Goal: Task Accomplishment & Management: Manage account settings

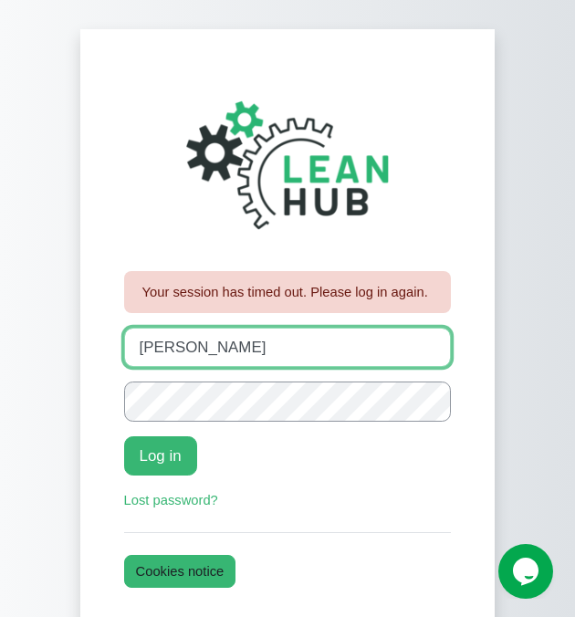
click at [224, 347] on input "johanna" at bounding box center [287, 346] width 327 height 39
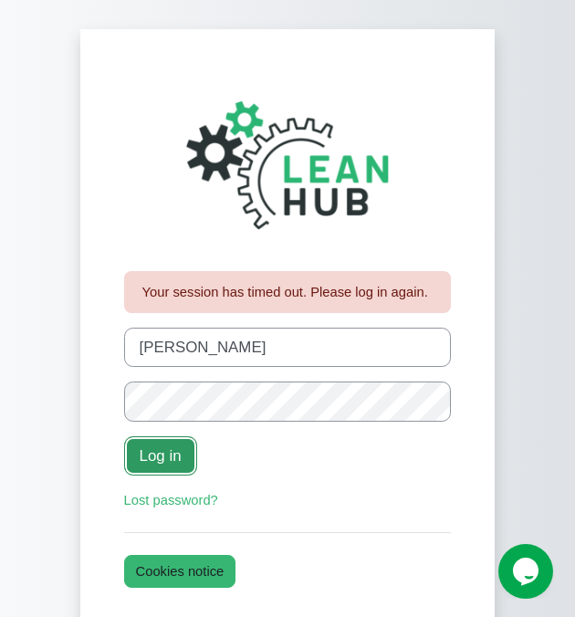
click at [164, 459] on button "Log in" at bounding box center [160, 455] width 73 height 39
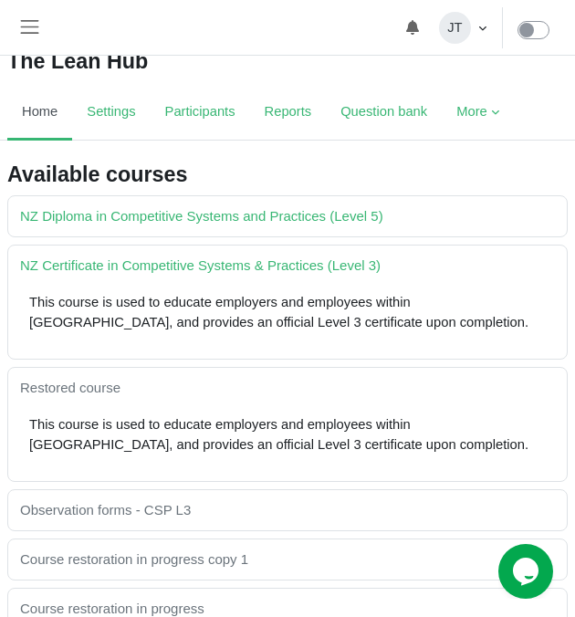
scroll to position [63, 0]
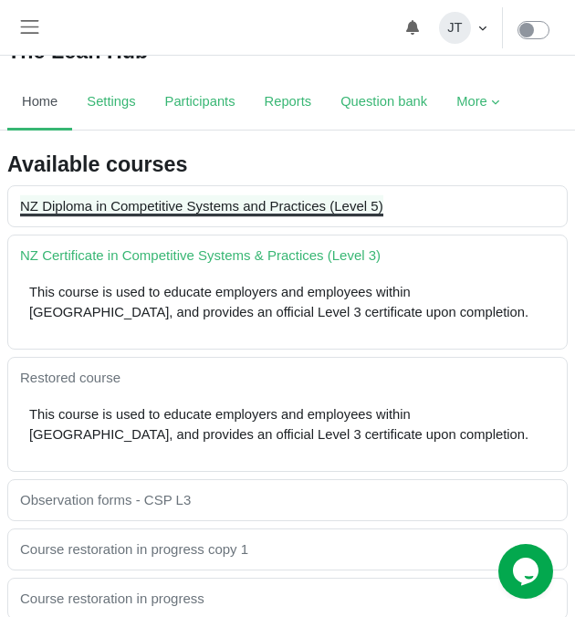
click at [166, 199] on link "NZ Diploma in Competitive Systems and Practices (Level 5)" at bounding box center [201, 206] width 363 height 16
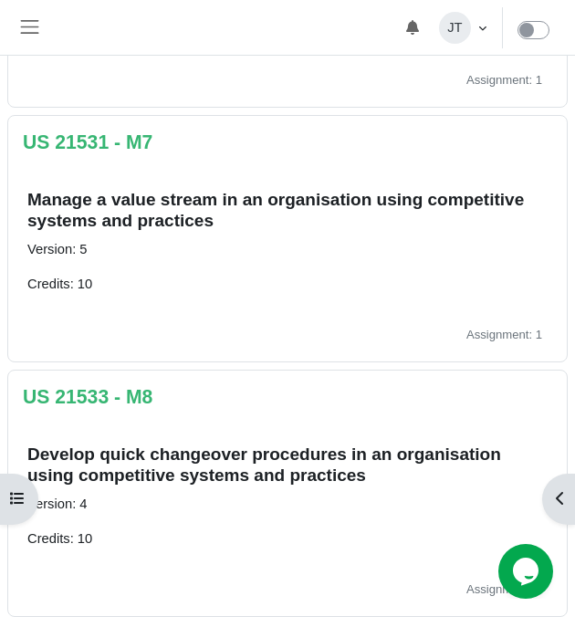
scroll to position [1855, 0]
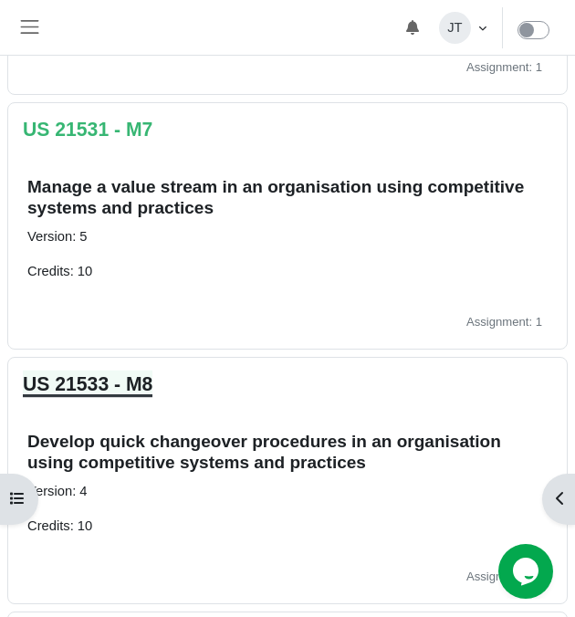
click at [110, 387] on link "US 21533 - M8" at bounding box center [88, 383] width 130 height 21
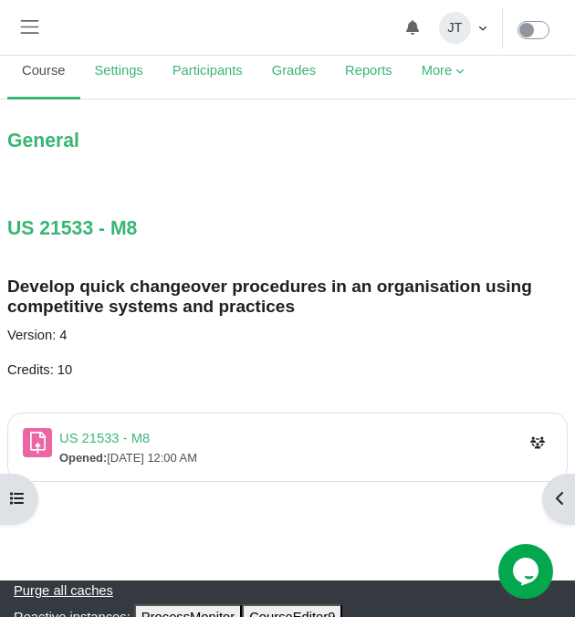
scroll to position [136, 0]
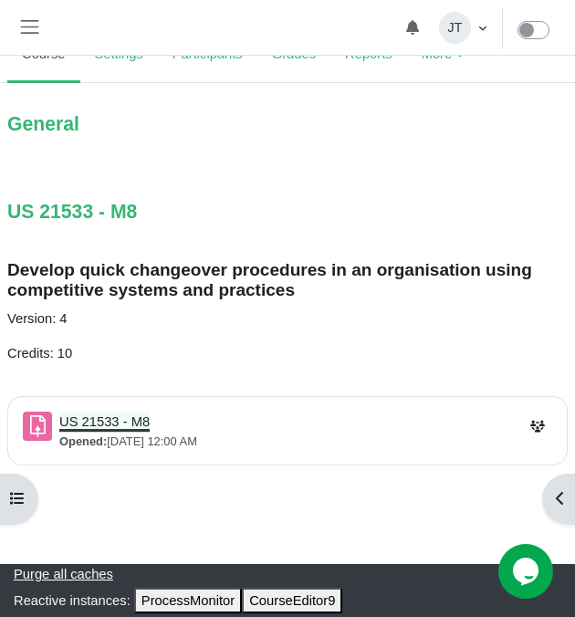
click at [90, 420] on link "US 21533 - M8 Assignment" at bounding box center [104, 421] width 90 height 15
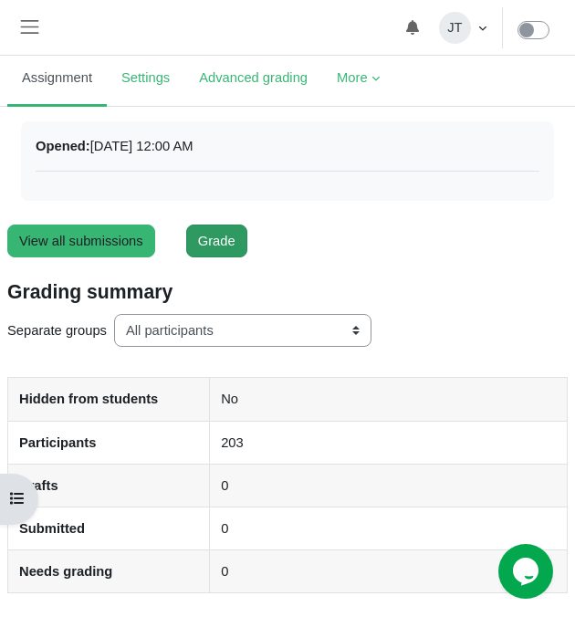
scroll to position [157, 0]
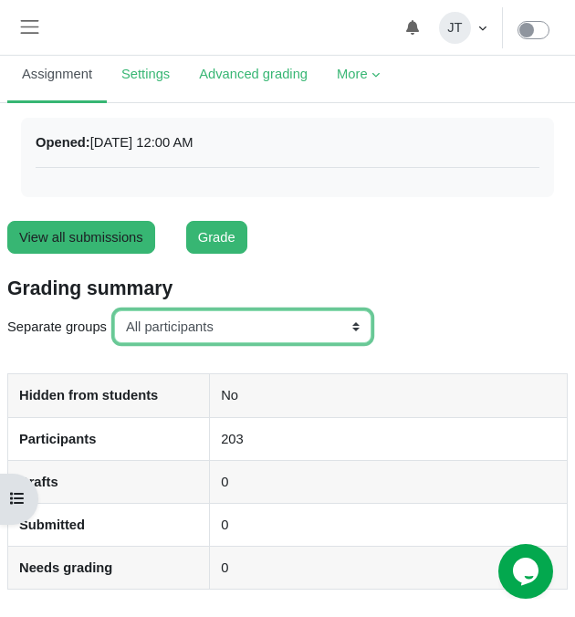
click at [195, 322] on select "All participants ANZ Pharma-Jan-2025 CapitalPrecut-Nov-2023 [PERSON_NAME]-June-…" at bounding box center [242, 326] width 257 height 33
select select "142"
click at [116, 310] on select "All participants ANZ Pharma-Jan-2025 CapitalPrecut-Nov-2023 [PERSON_NAME]-June-…" at bounding box center [242, 326] width 257 height 33
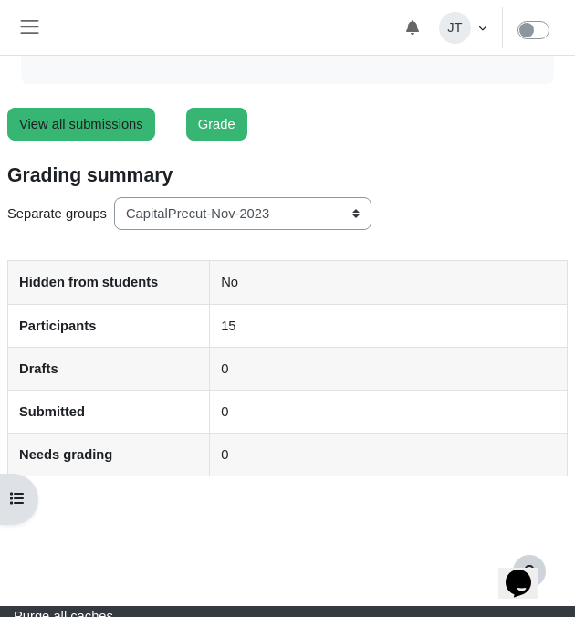
scroll to position [277, 0]
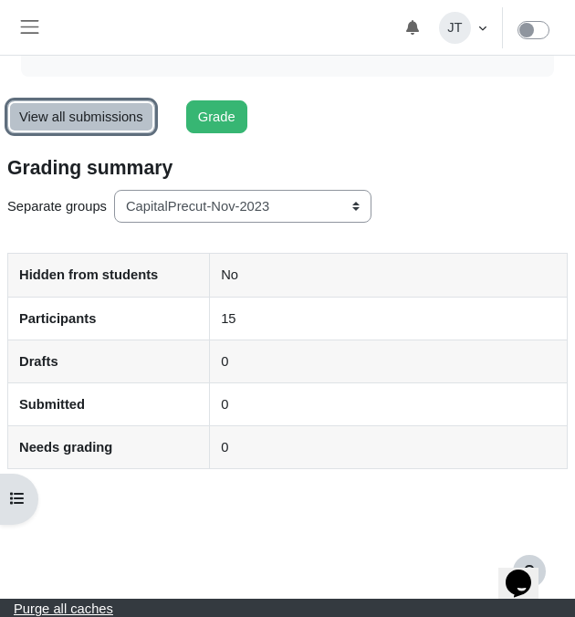
click at [97, 113] on link "View all submissions" at bounding box center [81, 116] width 148 height 33
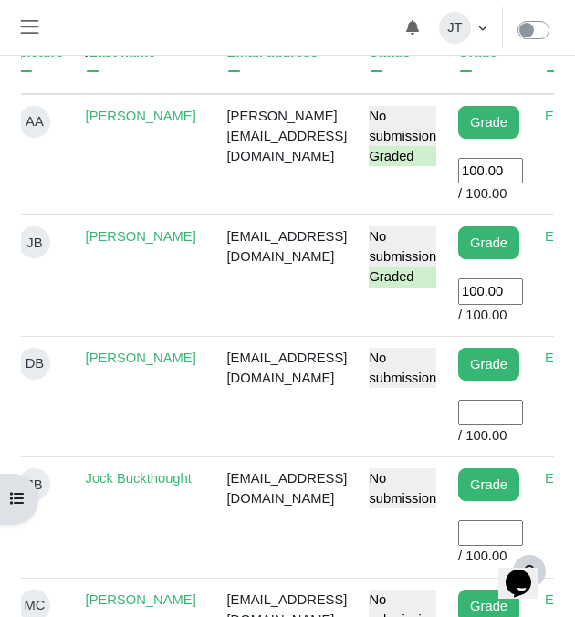
scroll to position [695, 0]
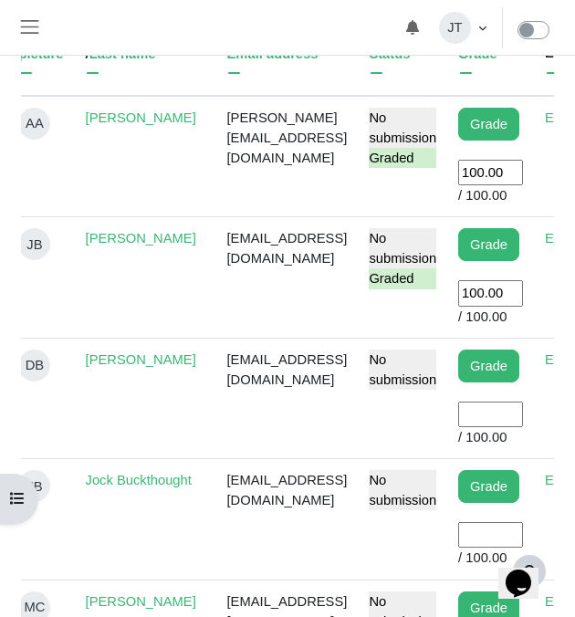
click at [516, 420] on input "User grade" at bounding box center [490, 414] width 65 height 26
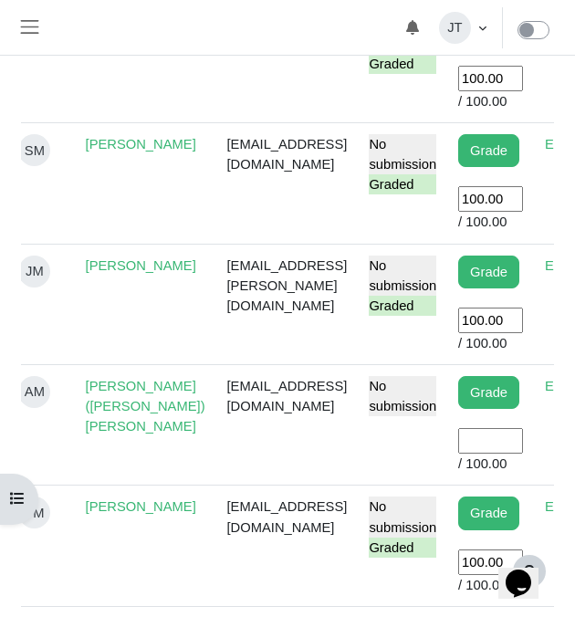
scroll to position [1274, 0]
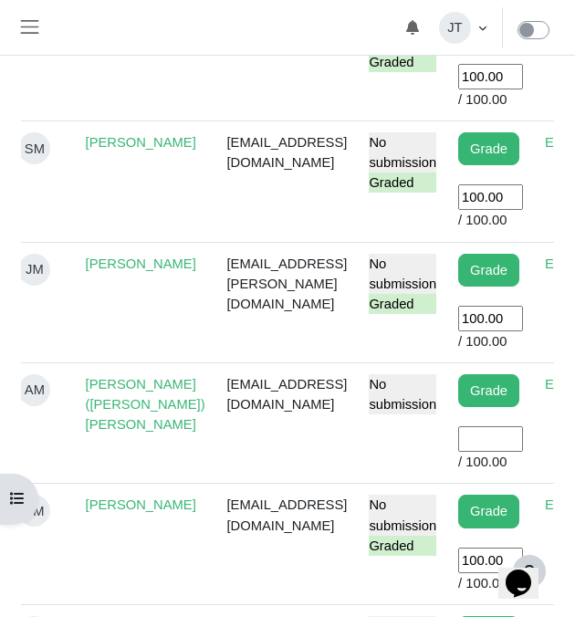
type input "100"
click at [518, 452] on input "User grade" at bounding box center [490, 439] width 65 height 26
type input "100"
click at [303, 473] on td "artie_moore@hotmail.com" at bounding box center [287, 423] width 142 height 120
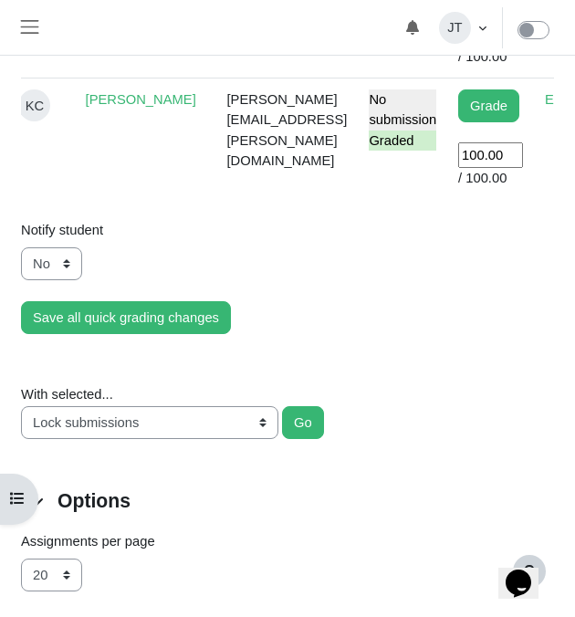
scroll to position [2407, 0]
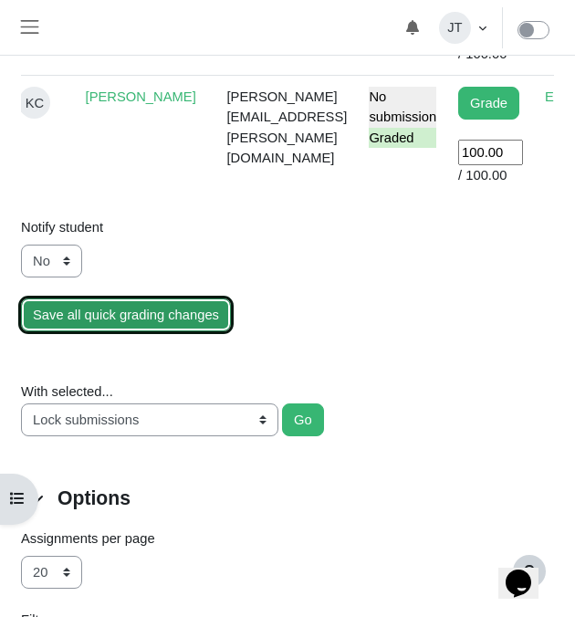
click at [159, 331] on input "Save all quick grading changes" at bounding box center [126, 314] width 210 height 33
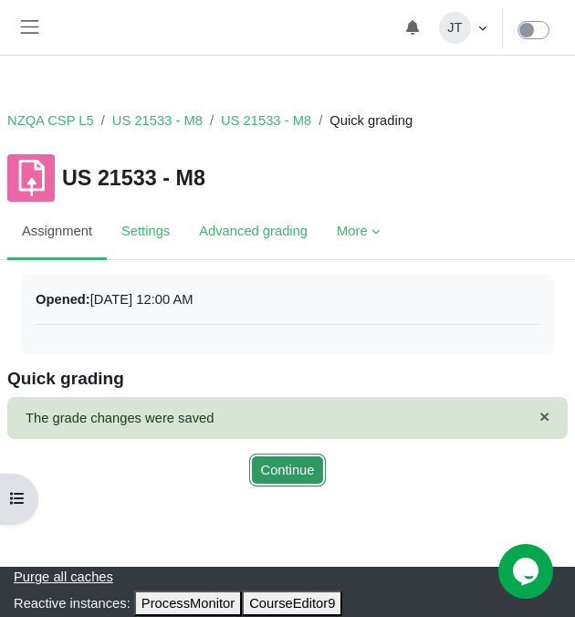
click at [299, 464] on button "Continue" at bounding box center [288, 469] width 78 height 33
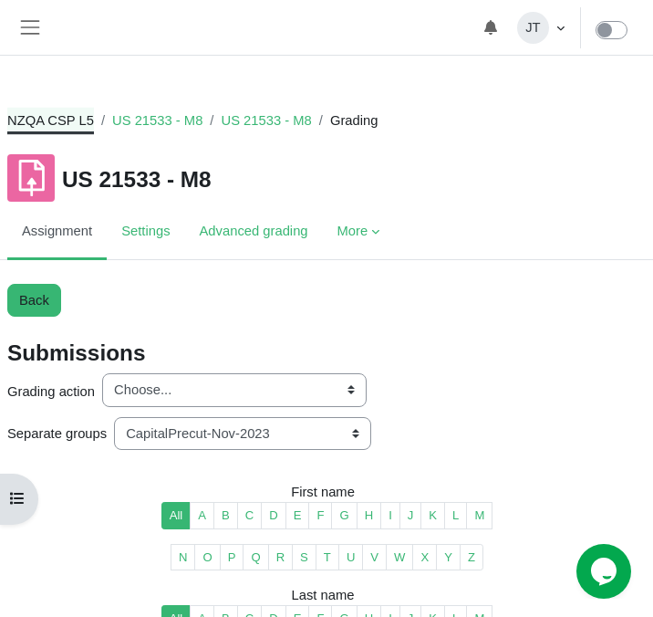
click at [78, 120] on link "NZQA CSP L5" at bounding box center [50, 120] width 87 height 20
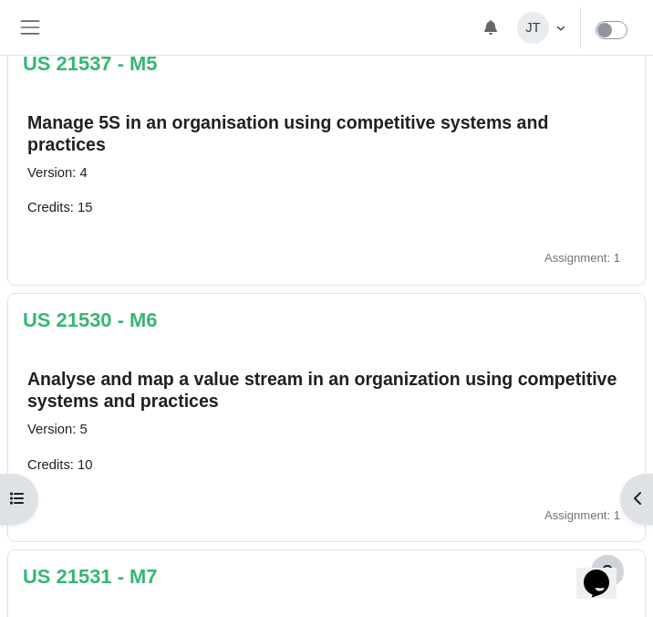
scroll to position [1398, 0]
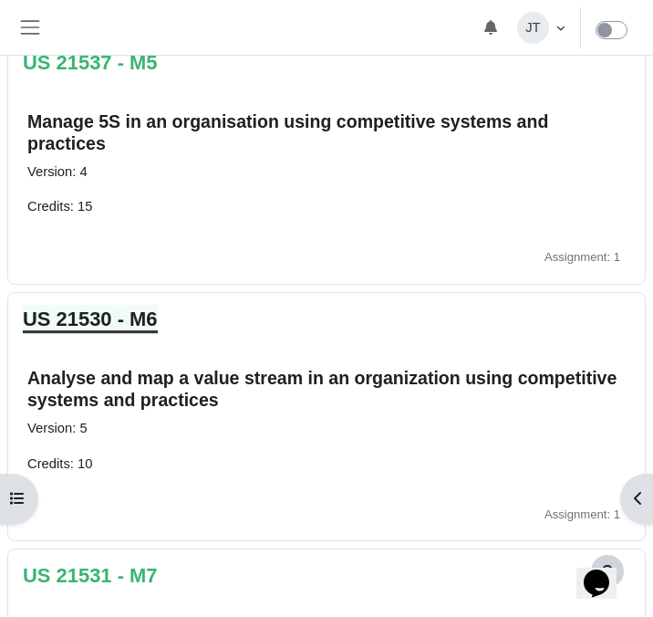
click at [87, 320] on link "US 21530 - M6" at bounding box center [90, 318] width 135 height 23
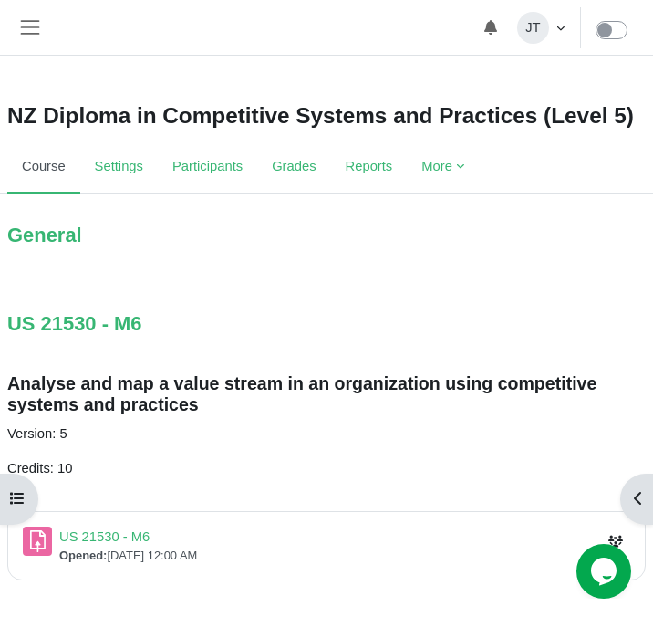
scroll to position [97, 0]
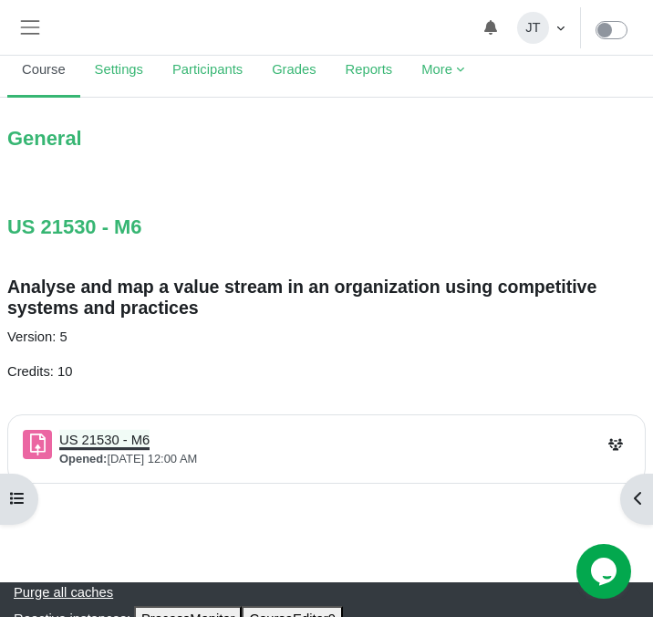
click at [116, 442] on link "US 21530 - M6 Assignment" at bounding box center [104, 439] width 90 height 15
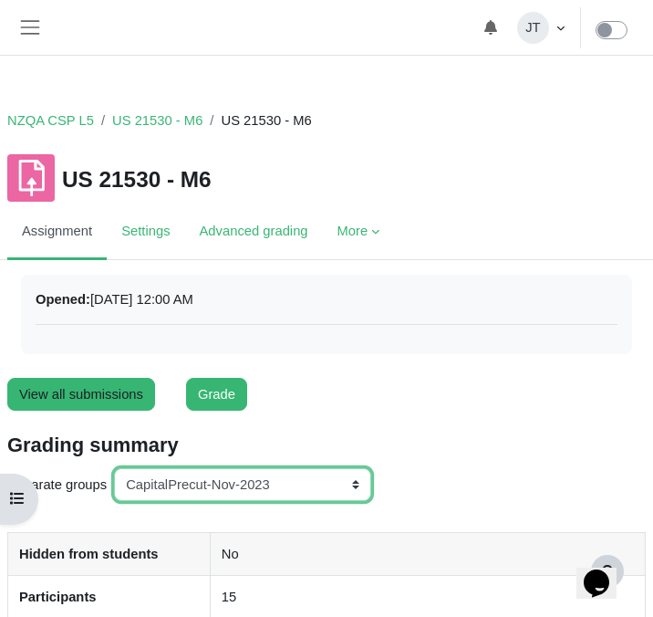
click at [176, 477] on select "All participants ANZ Pharma-Jan-2025 CapitalPrecut-Nov-2023 Chantal-June-2024 C…" at bounding box center [242, 484] width 257 height 33
select select "155"
click at [116, 468] on select "All participants ANZ Pharma-Jan-2025 CapitalPrecut-Nov-2023 Chantal-June-2024 C…" at bounding box center [242, 484] width 257 height 33
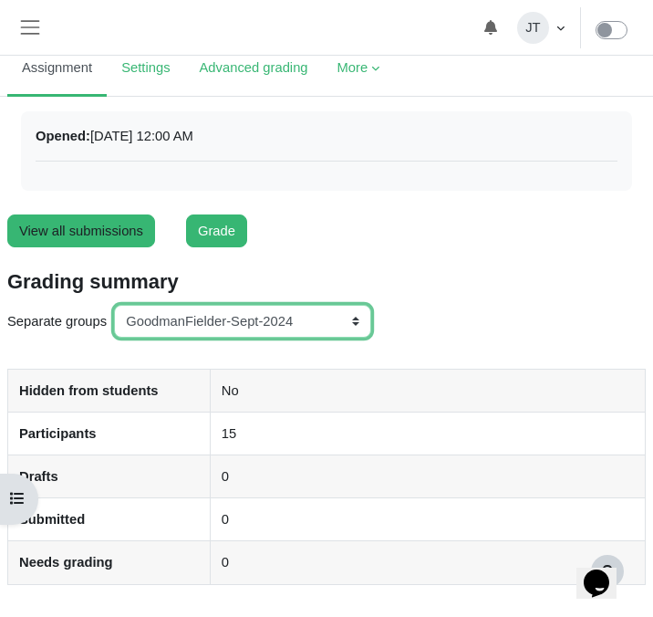
scroll to position [171, 0]
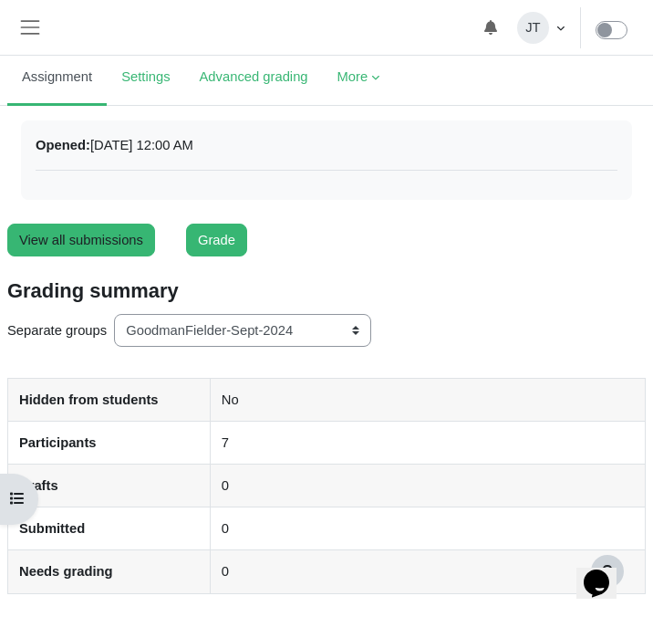
scroll to position [156, 0]
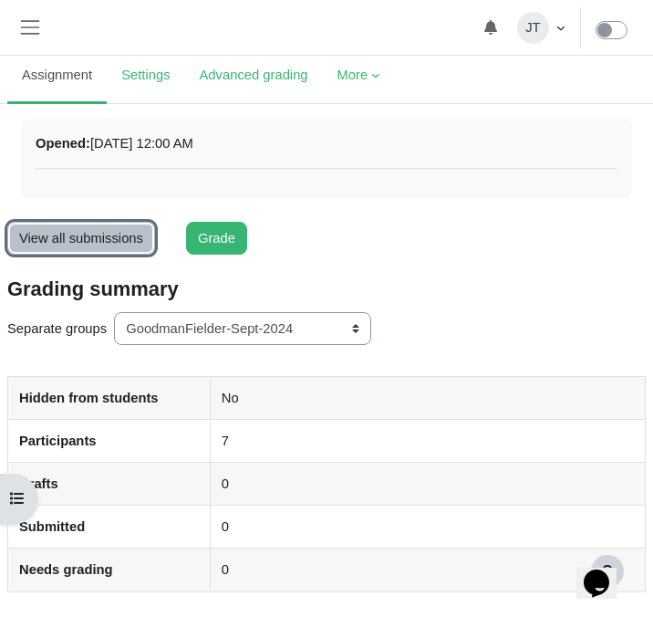
click at [93, 231] on link "View all submissions" at bounding box center [81, 238] width 148 height 33
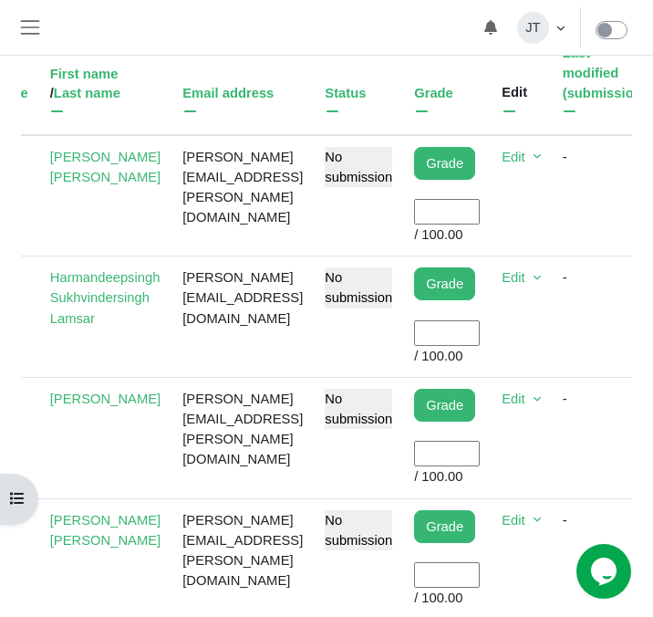
scroll to position [0, 92]
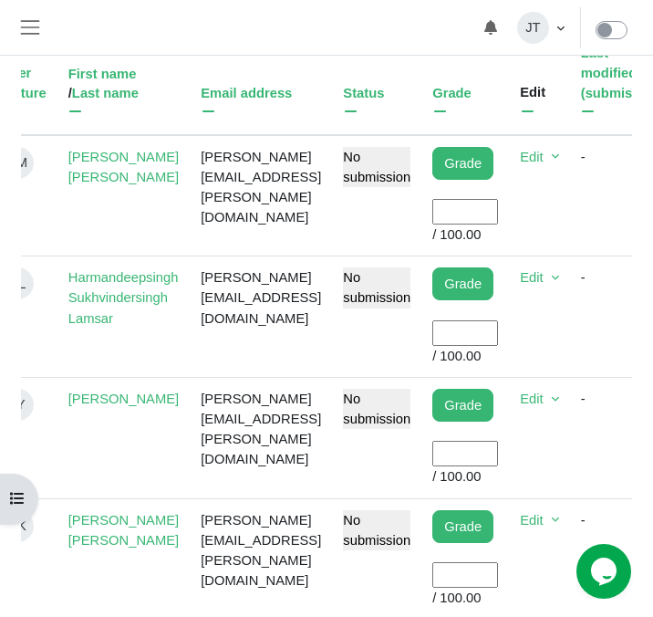
click at [498, 329] on input "User grade" at bounding box center [465, 333] width 66 height 26
type input "100"
click at [421, 345] on td "No submission" at bounding box center [376, 316] width 89 height 121
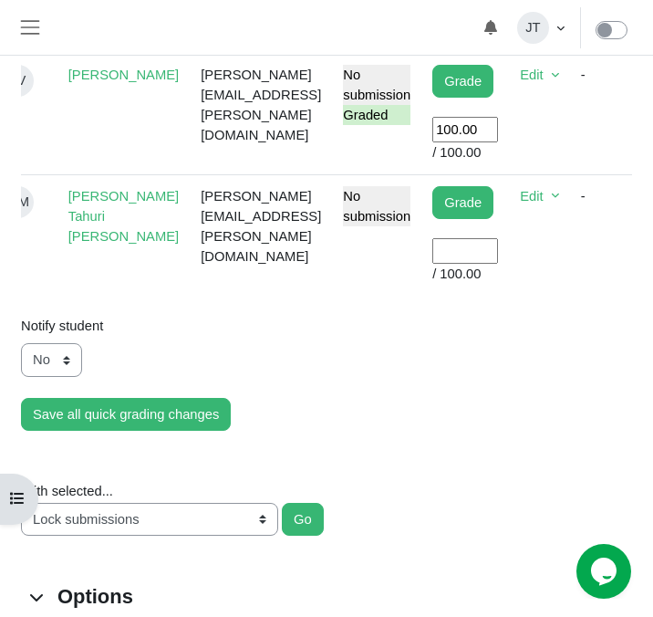
scroll to position [1350, 0]
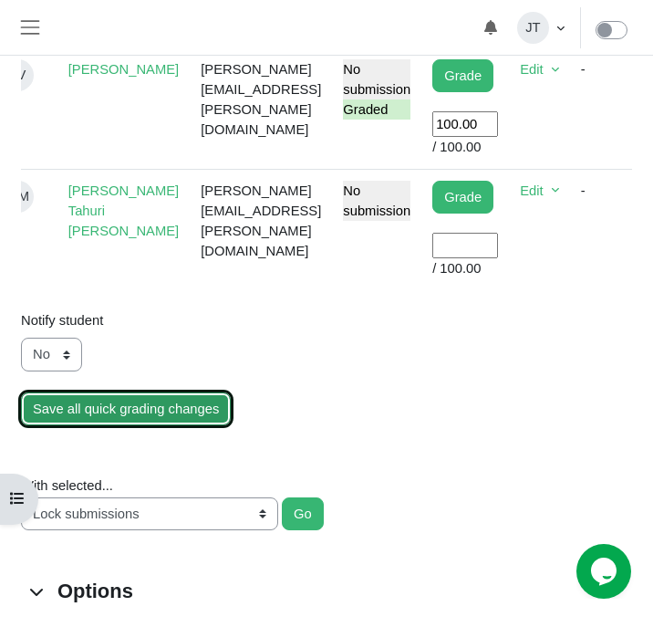
click at [144, 415] on input "Save all quick grading changes" at bounding box center [126, 408] width 210 height 33
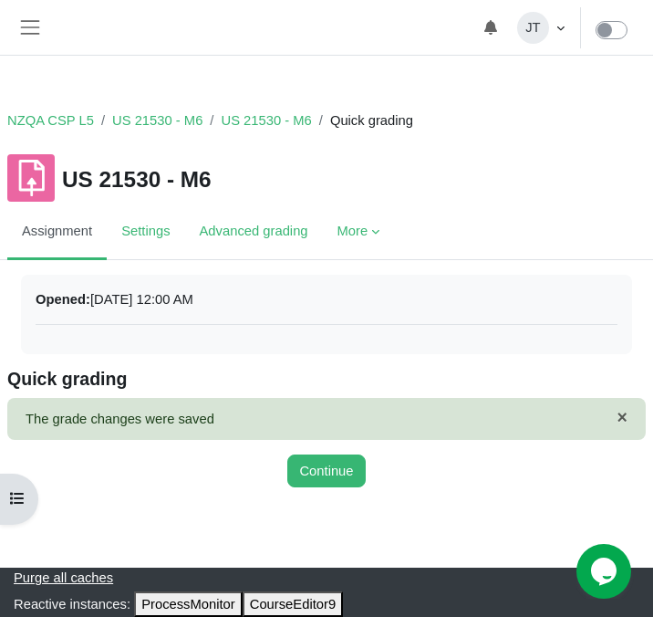
scroll to position [4, 0]
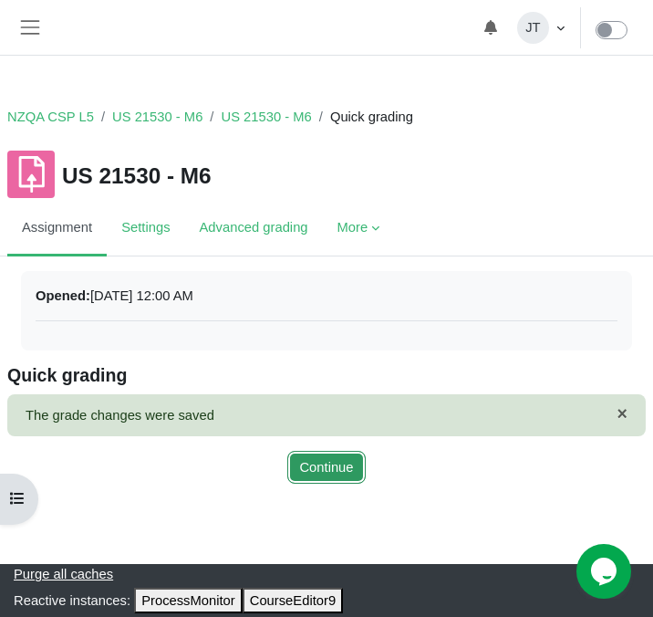
click at [311, 470] on button "Continue" at bounding box center [326, 467] width 78 height 33
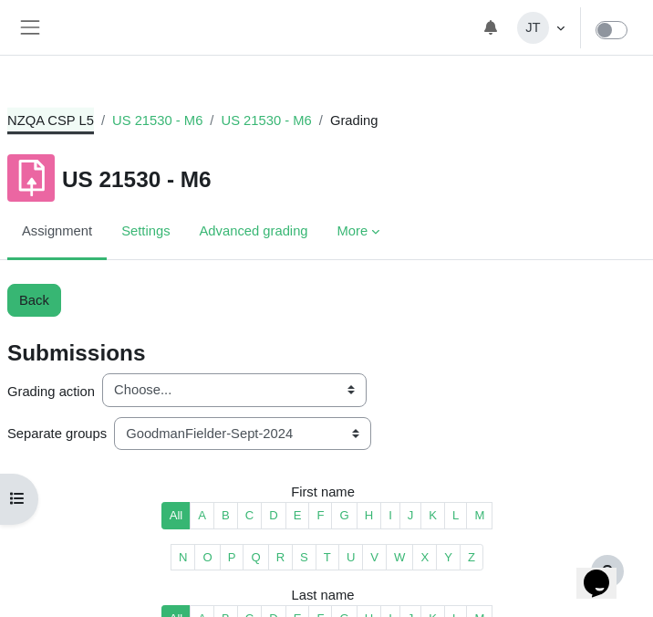
click at [57, 119] on link "NZQA CSP L5" at bounding box center [50, 120] width 87 height 20
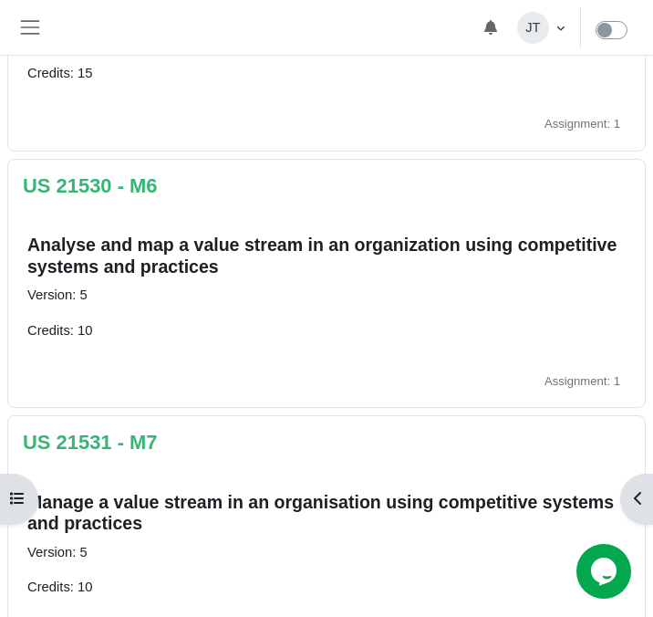
scroll to position [1531, 0]
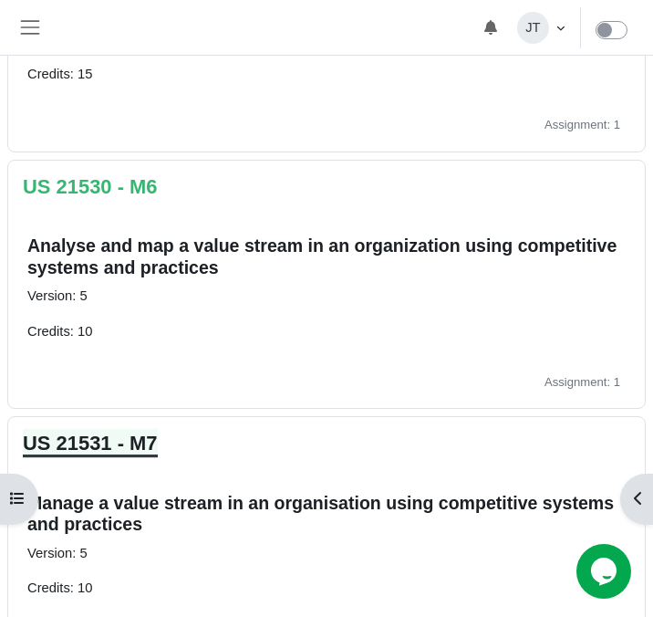
click at [147, 445] on link "US 21531 - M7" at bounding box center [90, 442] width 135 height 23
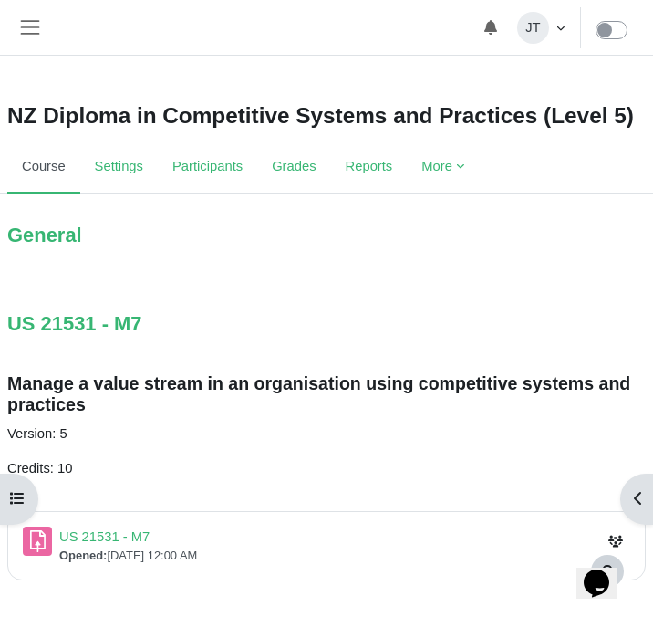
scroll to position [5, 0]
click at [93, 536] on link "US 21531 - M7 Assignment" at bounding box center [104, 536] width 90 height 15
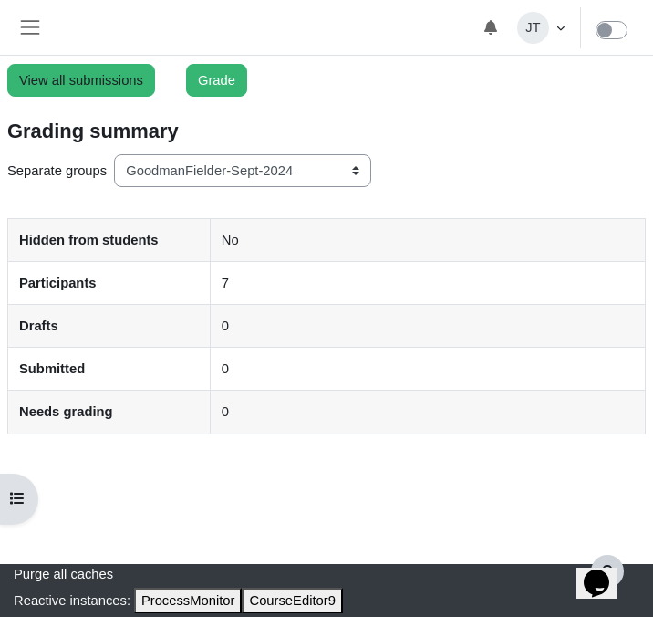
scroll to position [309, 0]
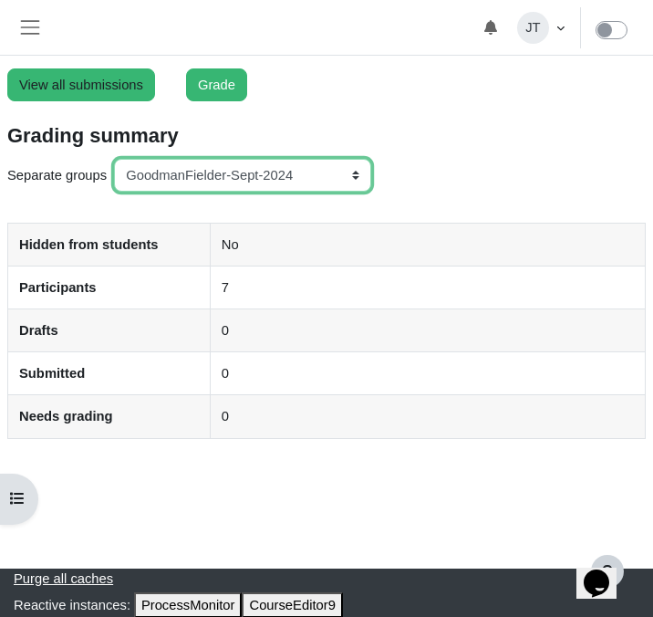
click at [311, 170] on select "All participants ANZ Pharma-Jan-2025 CapitalPrecut-Nov-2023 Chantal-June-2024 C…" at bounding box center [242, 175] width 257 height 33
select select "148"
click at [116, 159] on select "All participants ANZ Pharma-Jan-2025 CapitalPrecut-Nov-2023 Chantal-June-2024 C…" at bounding box center [242, 175] width 257 height 33
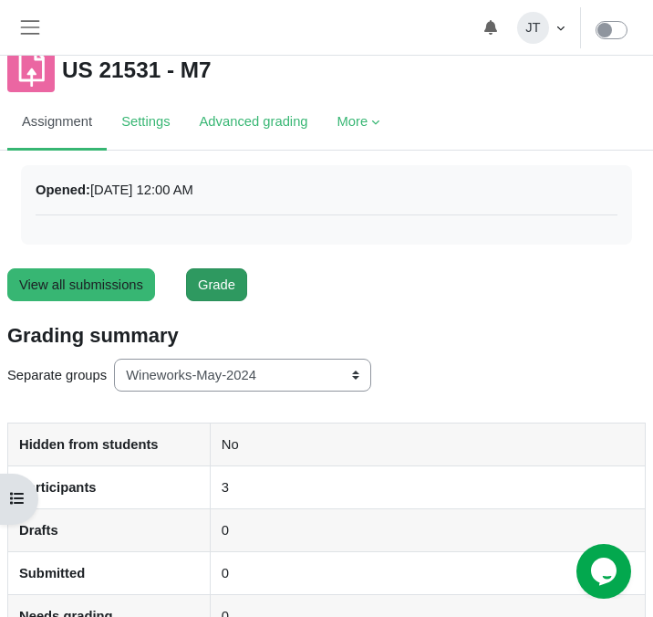
scroll to position [111, 0]
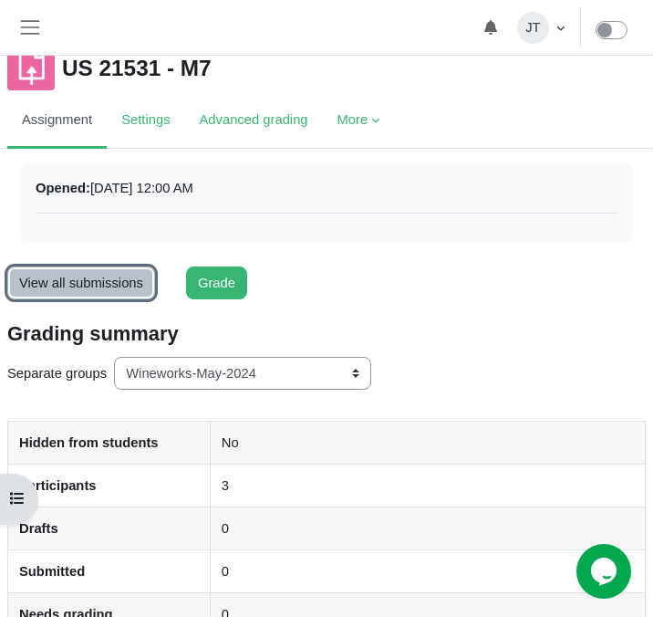
click at [70, 284] on link "View all submissions" at bounding box center [81, 282] width 148 height 33
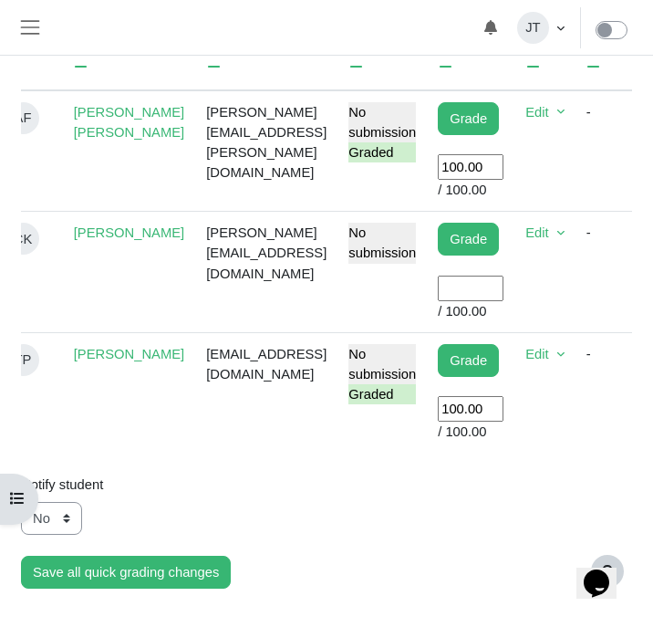
scroll to position [0, 80]
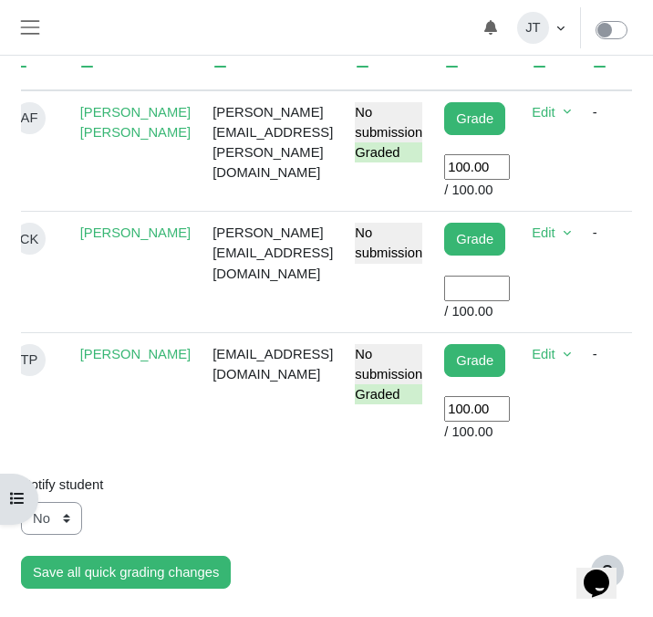
click at [509, 301] on input "User grade" at bounding box center [477, 288] width 66 height 26
type input "100"
click at [437, 535] on div "No Yes" at bounding box center [326, 518] width 638 height 33
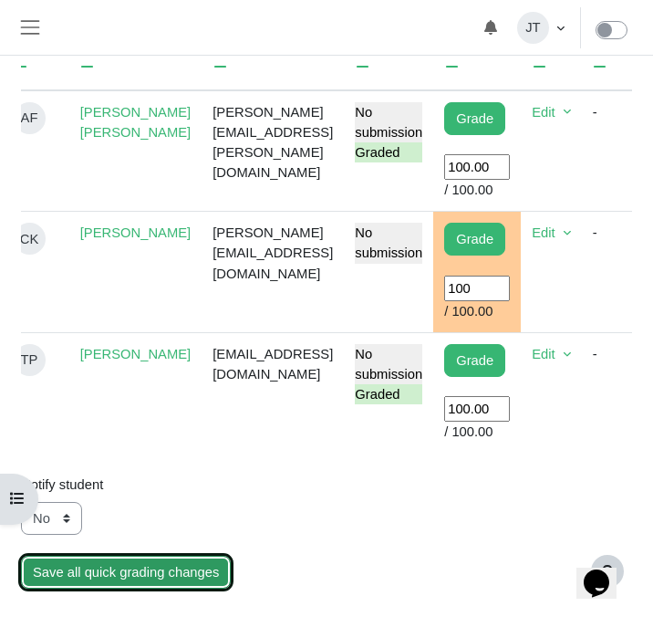
click at [174, 588] on input "Save all quick grading changes" at bounding box center [126, 571] width 210 height 33
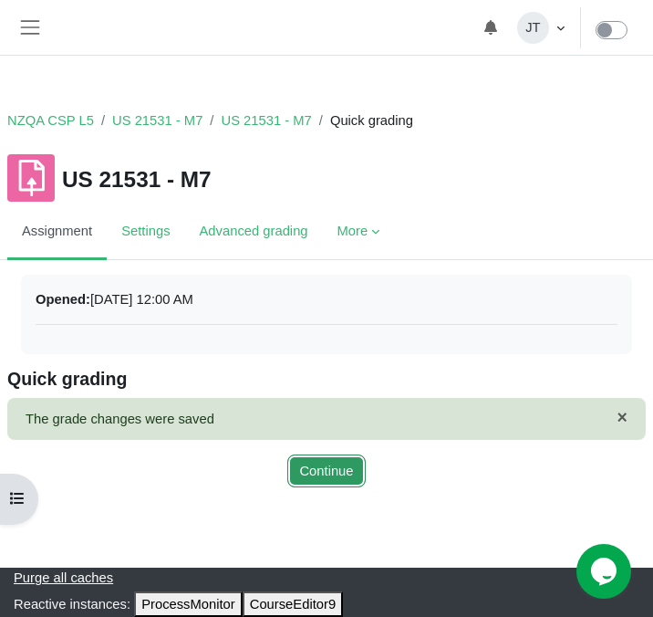
click at [318, 467] on button "Continue" at bounding box center [326, 470] width 78 height 33
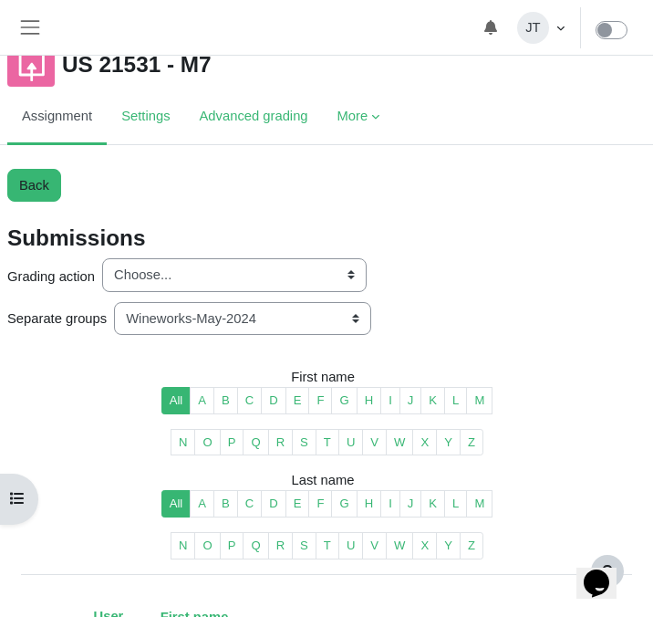
scroll to position [30, 0]
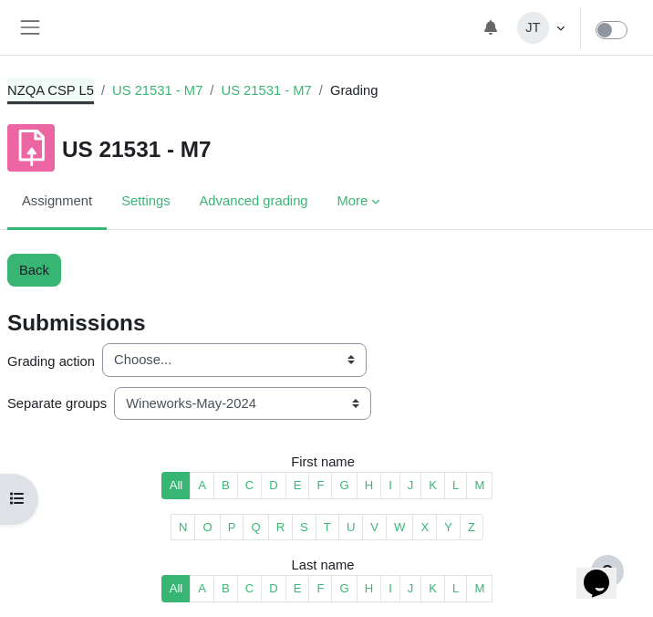
click at [72, 87] on link "NZQA CSP L5" at bounding box center [50, 90] width 87 height 20
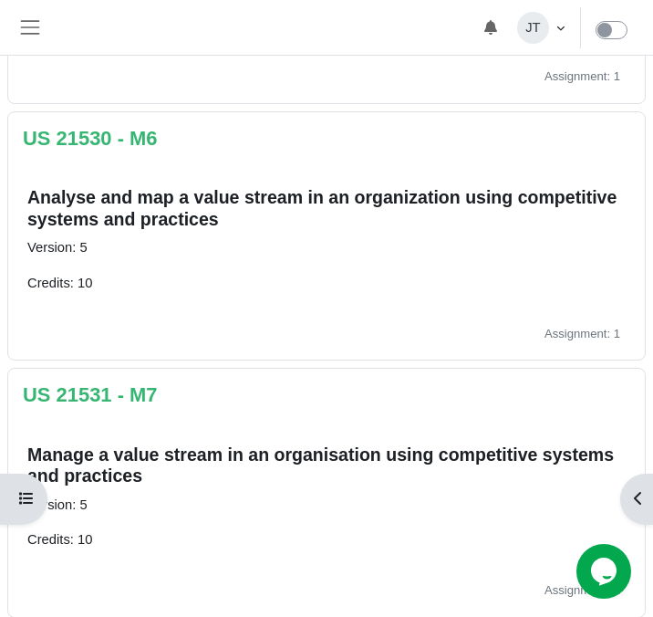
scroll to position [1580, 0]
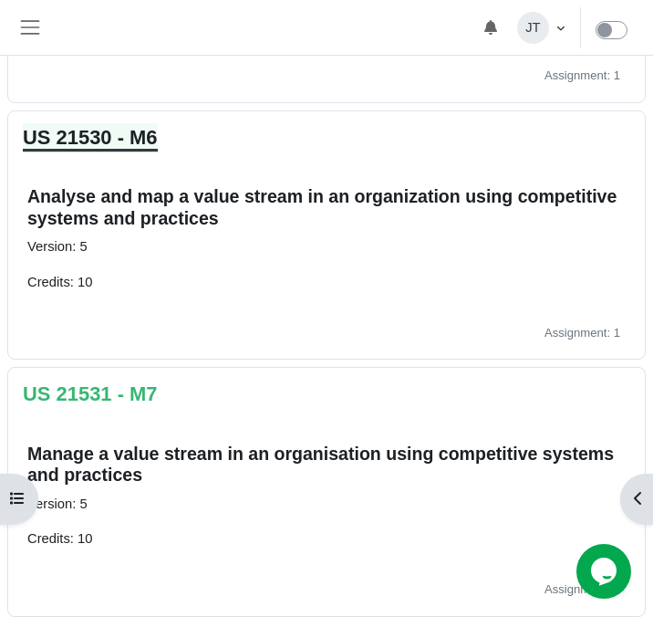
click at [119, 140] on link "US 21530 - M6" at bounding box center [90, 137] width 135 height 23
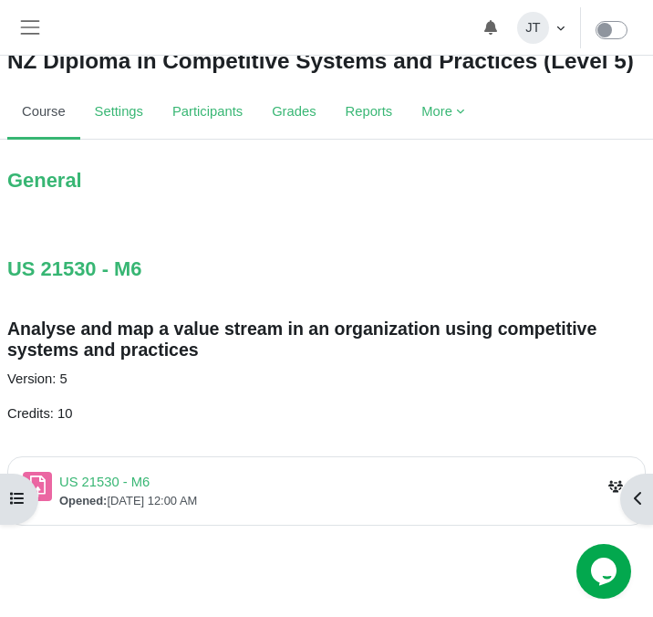
scroll to position [115, 0]
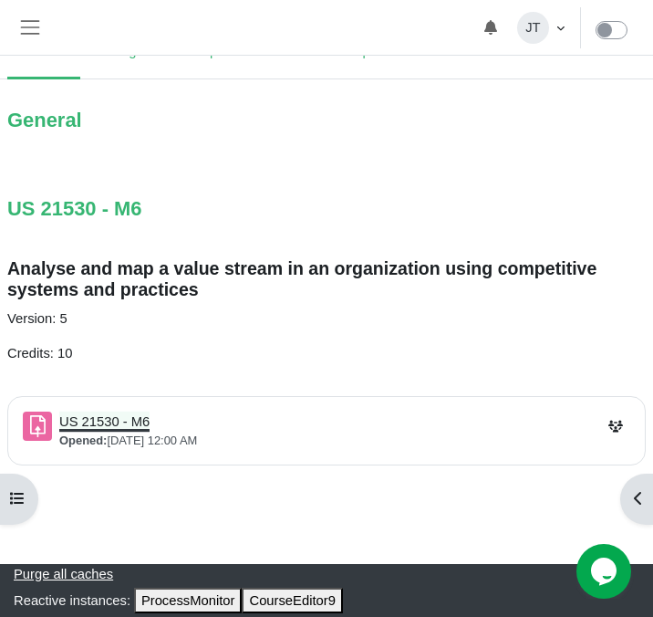
click at [139, 422] on link "US 21530 - M6 Assignment" at bounding box center [104, 421] width 90 height 15
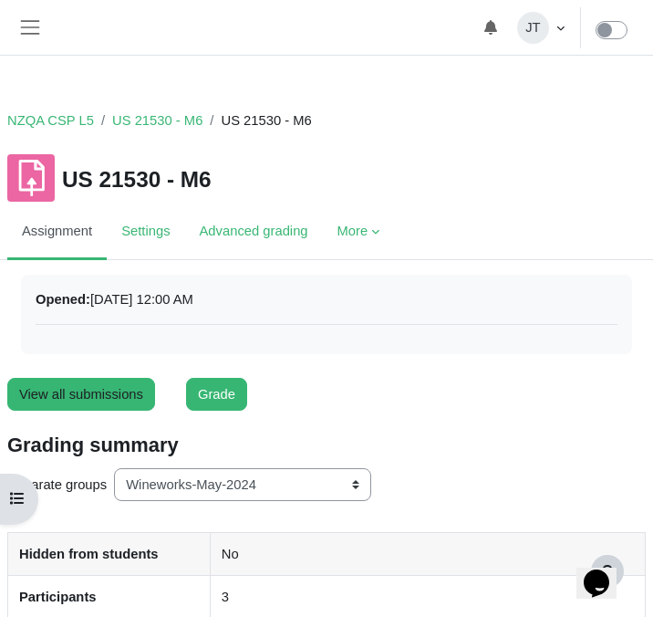
scroll to position [161, 0]
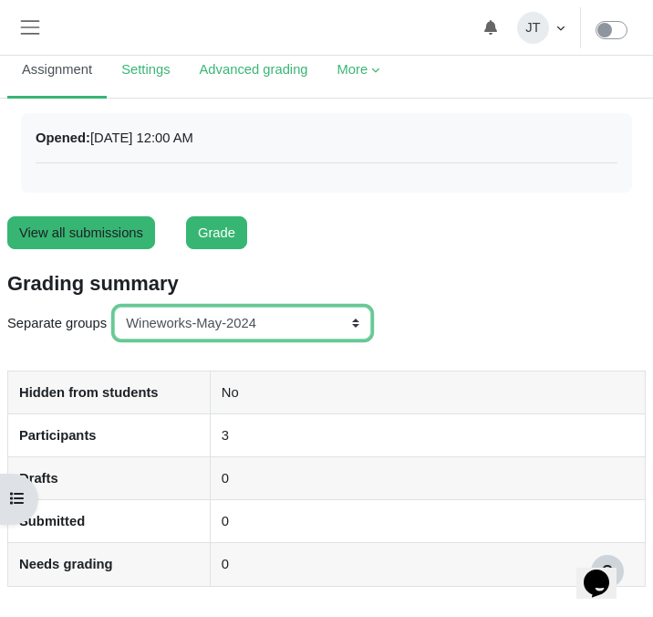
click at [230, 324] on select "All participants ANZ Pharma-Jan-2025 CapitalPrecut-Nov-2023 [PERSON_NAME]-June-…" at bounding box center [242, 322] width 257 height 33
select select "167"
click at [116, 306] on select "All participants ANZ Pharma-Jan-2025 CapitalPrecut-Nov-2023 [PERSON_NAME]-June-…" at bounding box center [242, 322] width 257 height 33
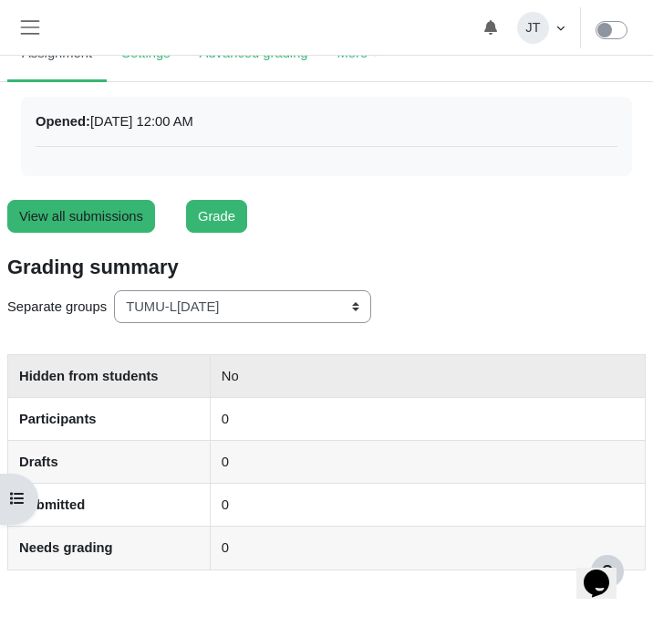
scroll to position [198, 0]
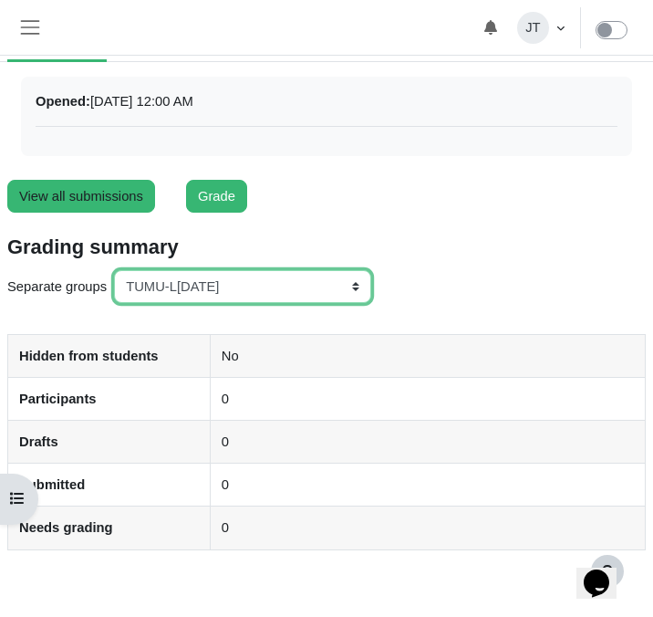
click at [246, 298] on select "All participants ANZ Pharma-Jan-2025 CapitalPrecut-Nov-2023 [PERSON_NAME]-June-…" at bounding box center [242, 286] width 257 height 33
select select "150"
click at [116, 270] on select "All participants ANZ Pharma-Jan-2025 CapitalPrecut-Nov-2023 Chantal-June-2024 C…" at bounding box center [242, 286] width 257 height 33
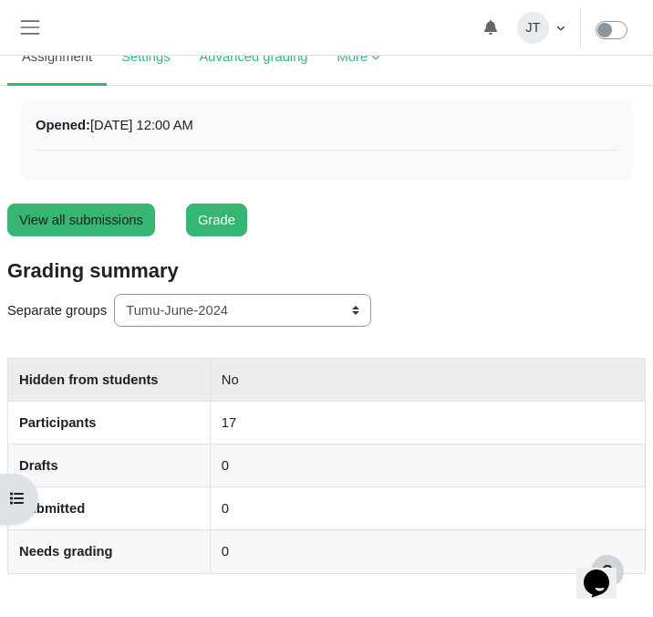
scroll to position [184, 0]
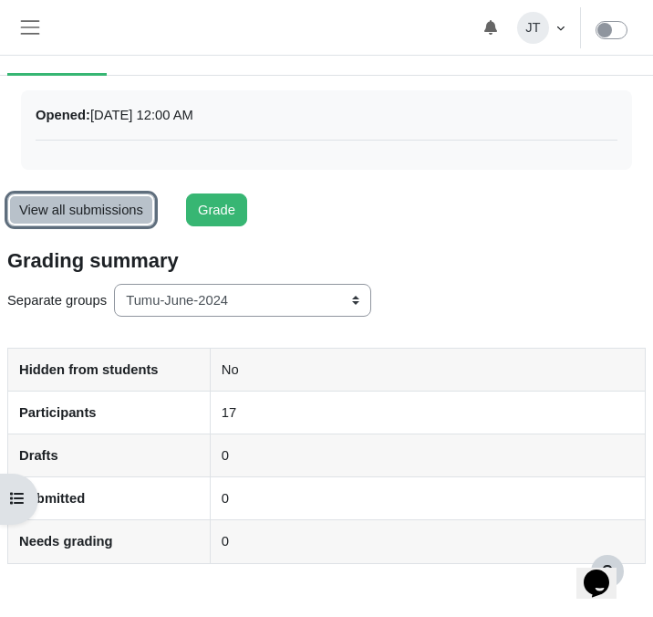
click at [123, 221] on link "View all submissions" at bounding box center [81, 209] width 148 height 33
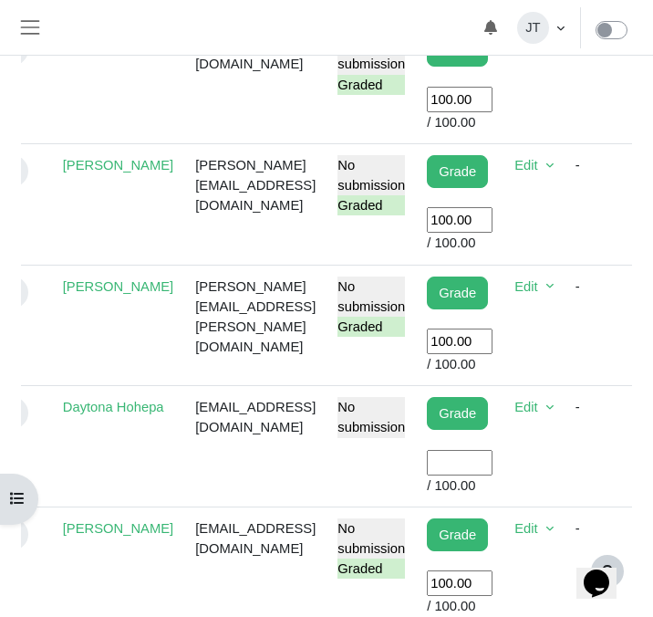
scroll to position [908, 0]
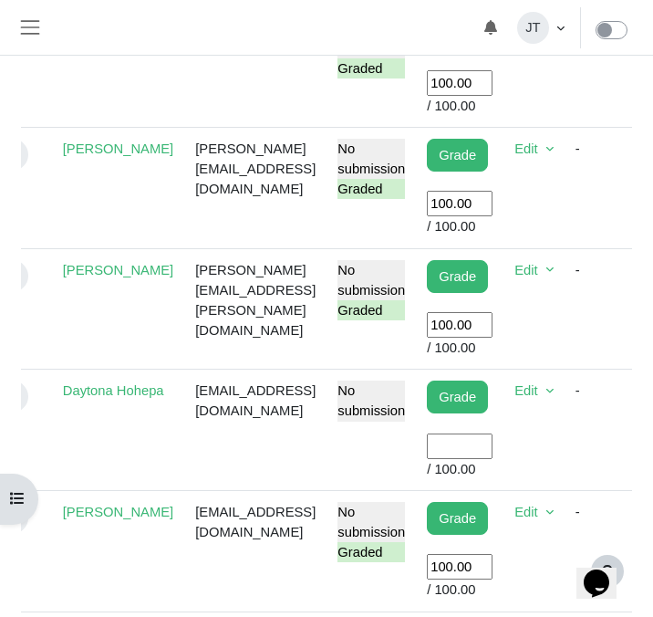
click at [493, 444] on input "User grade" at bounding box center [460, 446] width 66 height 26
type input "100"
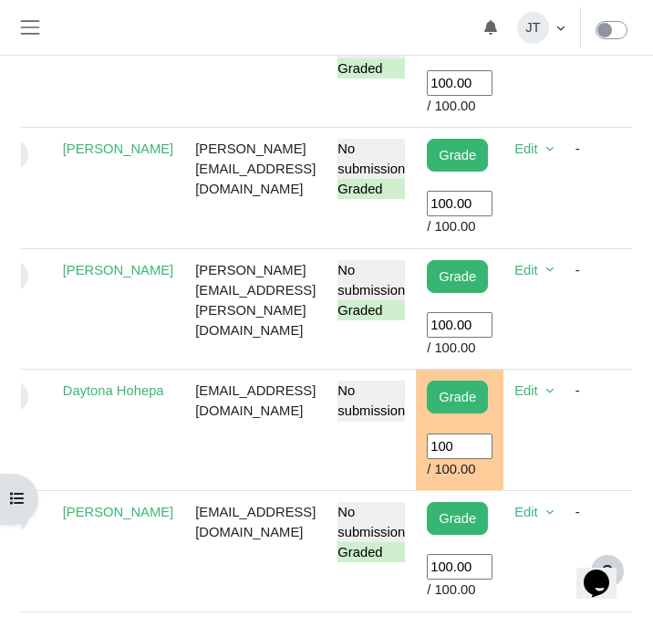
click at [318, 442] on td "daytonahohepa5@gmail.com" at bounding box center [255, 429] width 142 height 121
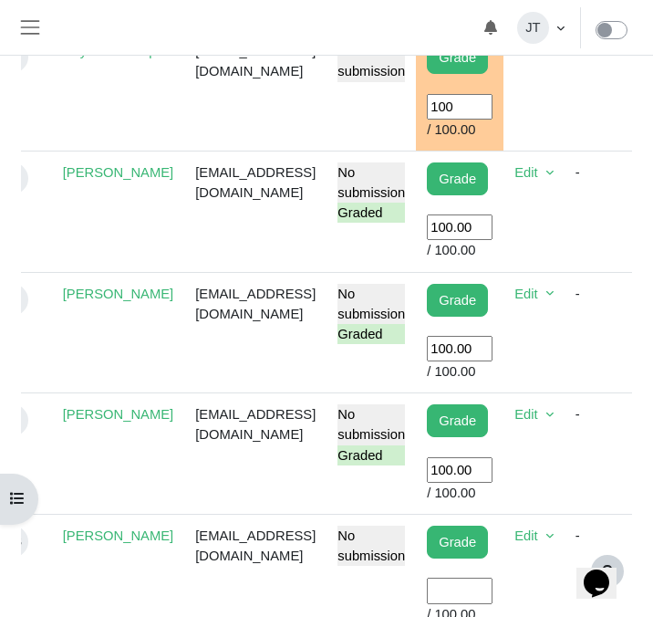
scroll to position [1306, 0]
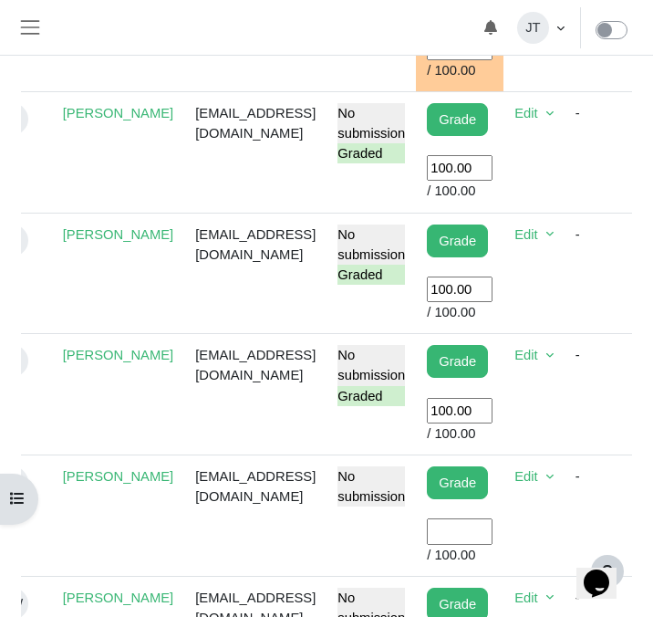
click at [468, 532] on input "User grade" at bounding box center [460, 531] width 66 height 26
type input "100"
click at [399, 540] on td "No submission" at bounding box center [371, 515] width 89 height 121
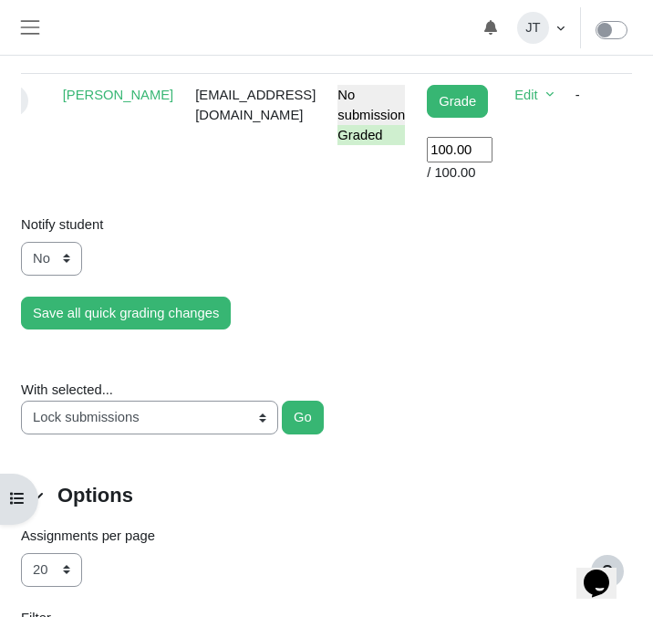
scroll to position [2641, 0]
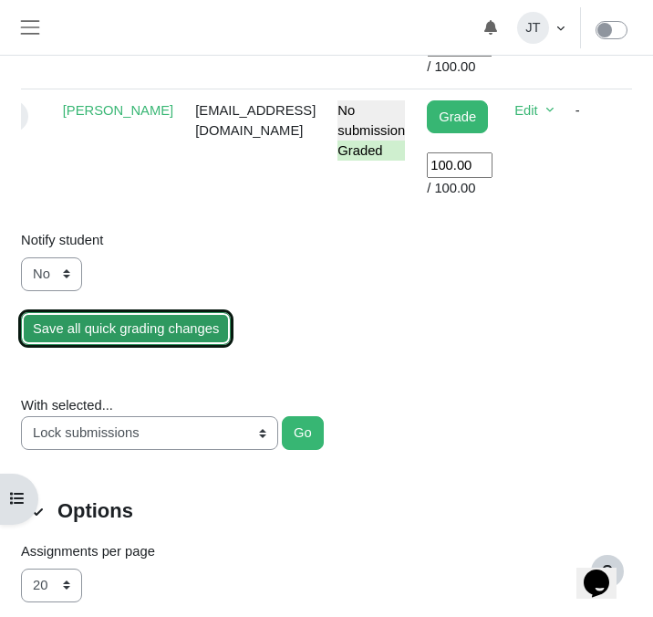
click at [164, 345] on input "Save all quick grading changes" at bounding box center [126, 328] width 210 height 33
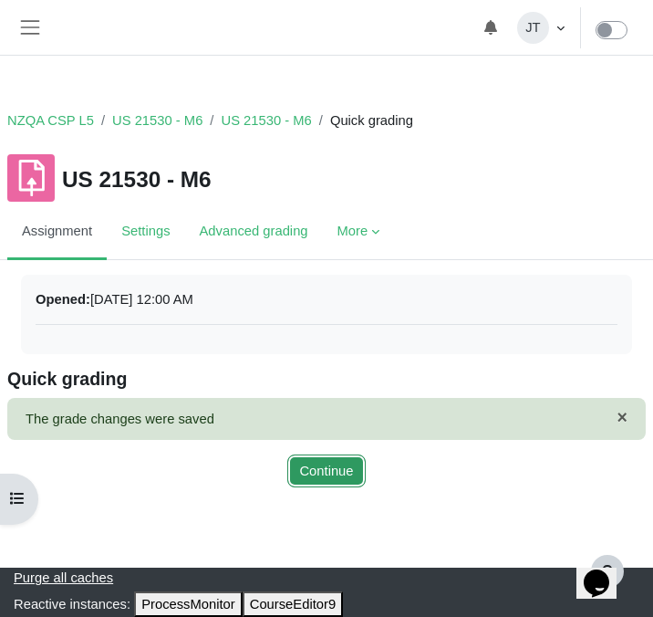
click at [343, 457] on button "Continue" at bounding box center [326, 470] width 78 height 33
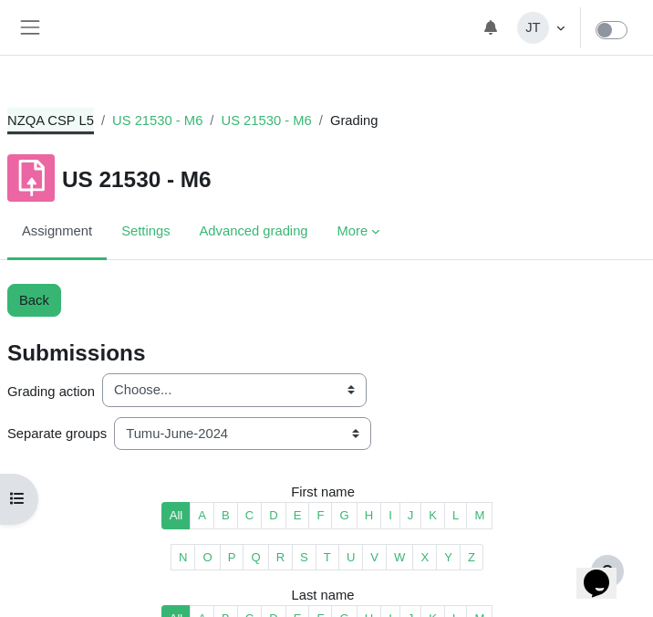
click at [78, 119] on link "NZQA CSP L5" at bounding box center [50, 120] width 87 height 20
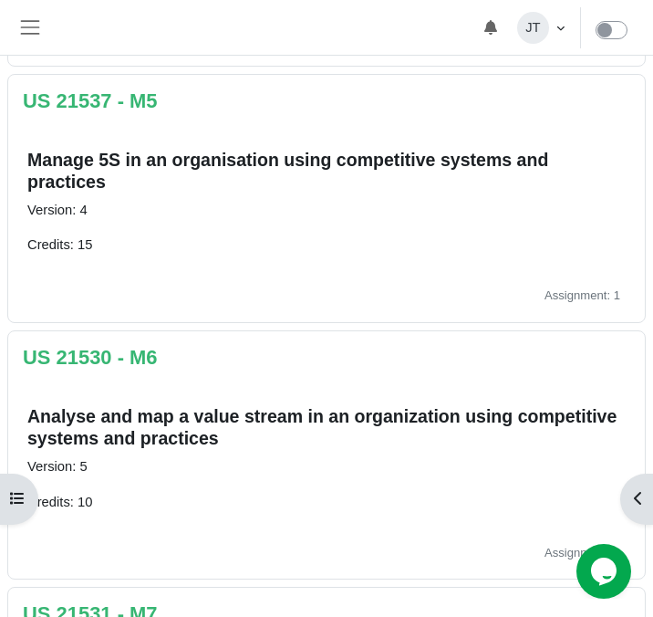
scroll to position [1504, 0]
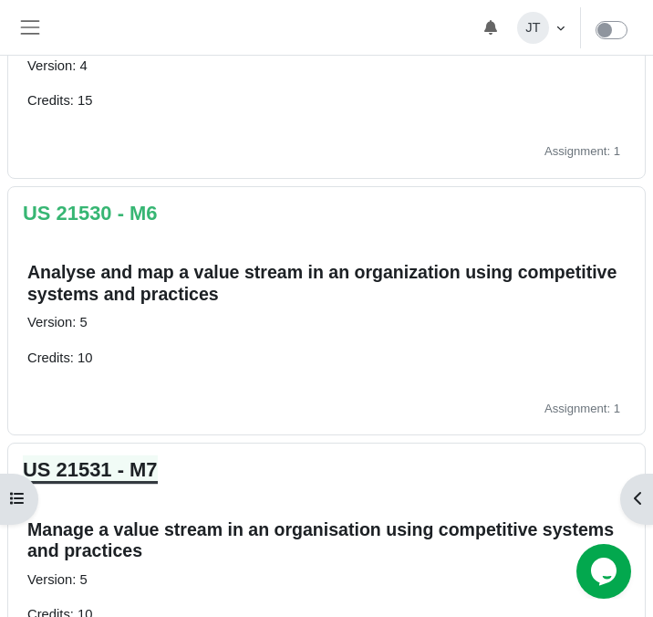
click at [131, 474] on link "US 21531 - M7" at bounding box center [90, 469] width 135 height 23
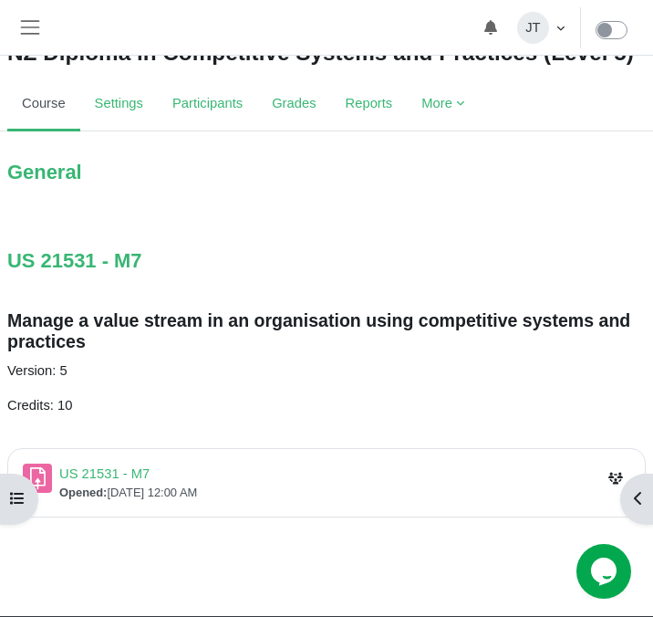
scroll to position [115, 0]
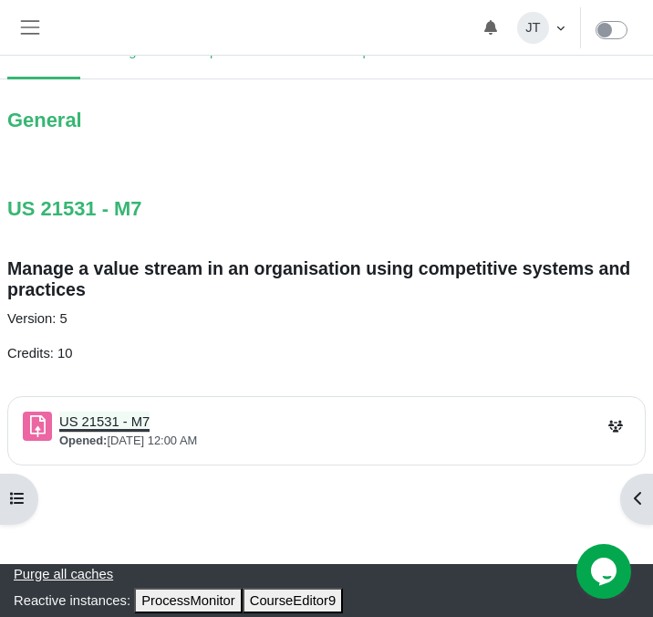
click at [129, 422] on link "US 21531 - M7 Assignment" at bounding box center [104, 421] width 90 height 15
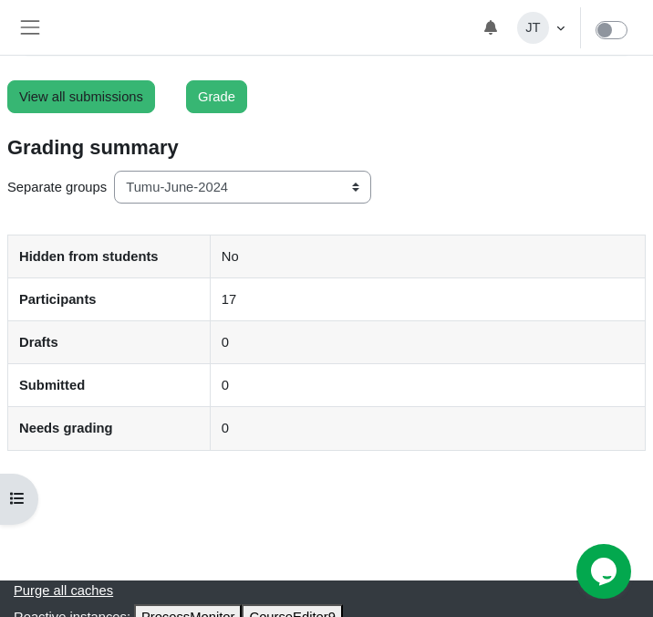
scroll to position [314, 0]
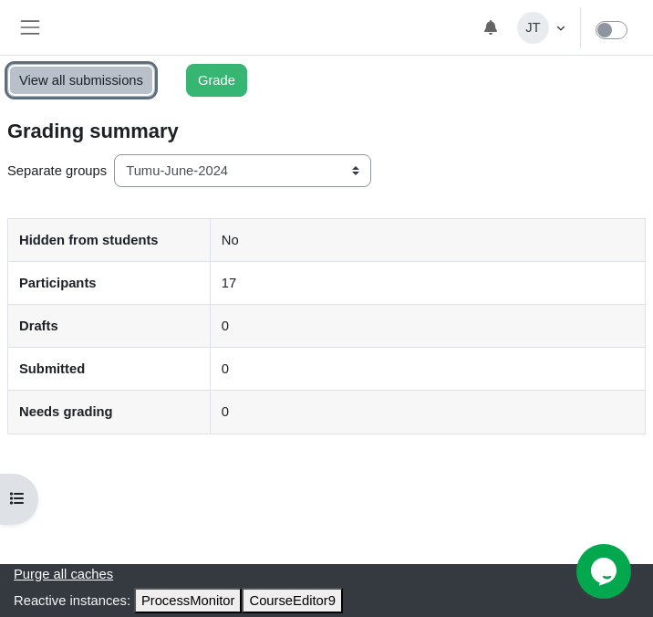
click at [86, 80] on link "View all submissions" at bounding box center [81, 80] width 148 height 33
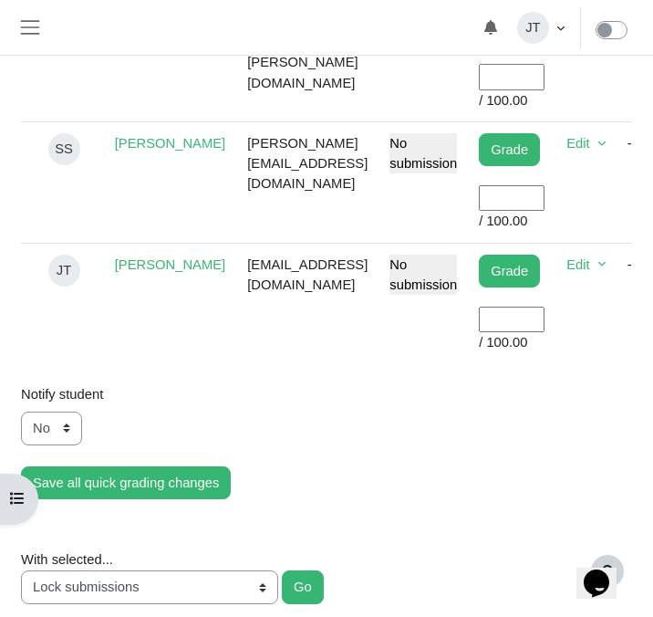
scroll to position [2507, 0]
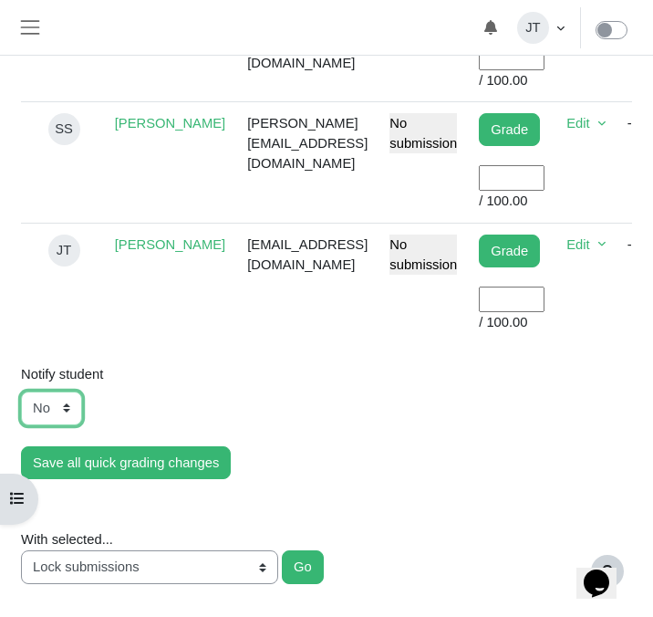
click at [66, 408] on select "No Yes" at bounding box center [51, 407] width 61 height 33
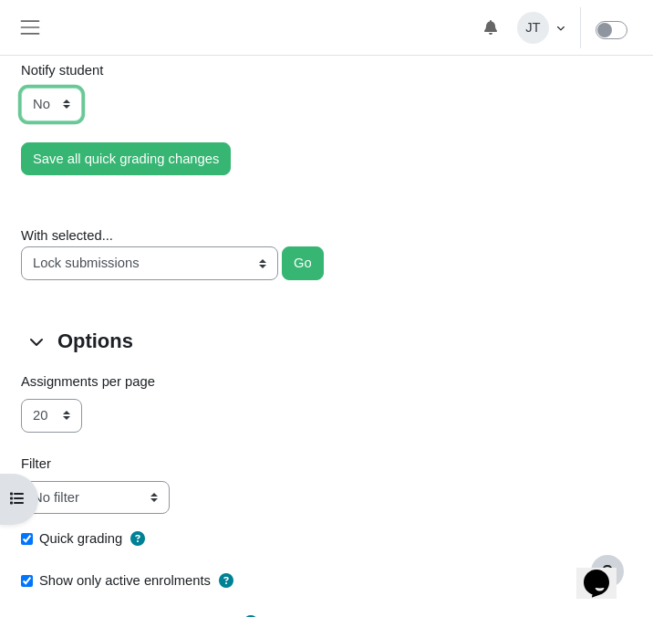
scroll to position [2823, 0]
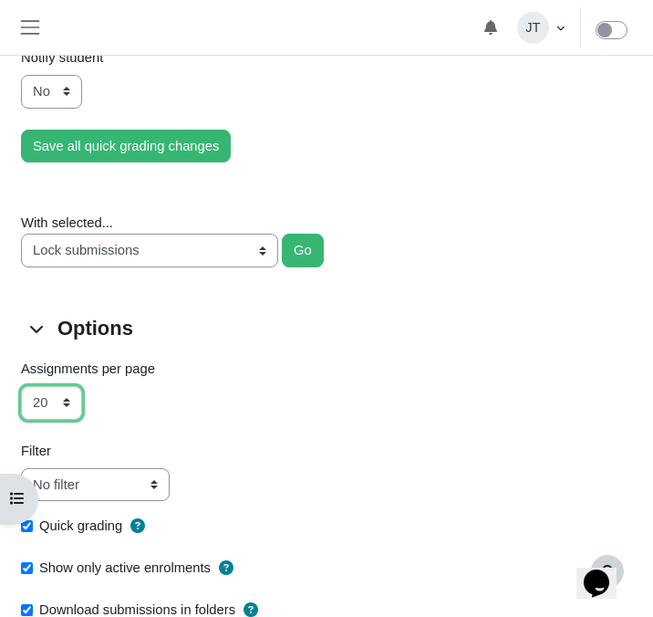
click at [68, 389] on select "10 20 50 100 All" at bounding box center [51, 402] width 61 height 33
select select "50"
click at [21, 386] on select "10 20 50 100 All" at bounding box center [51, 402] width 61 height 33
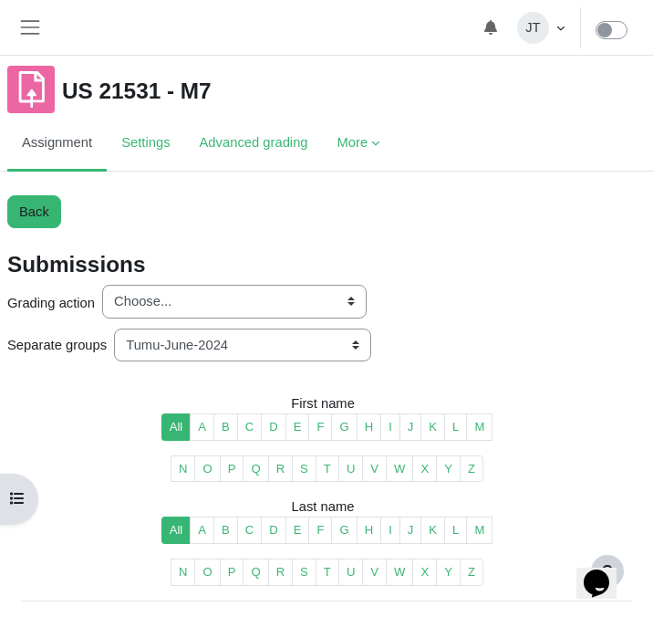
scroll to position [77, 0]
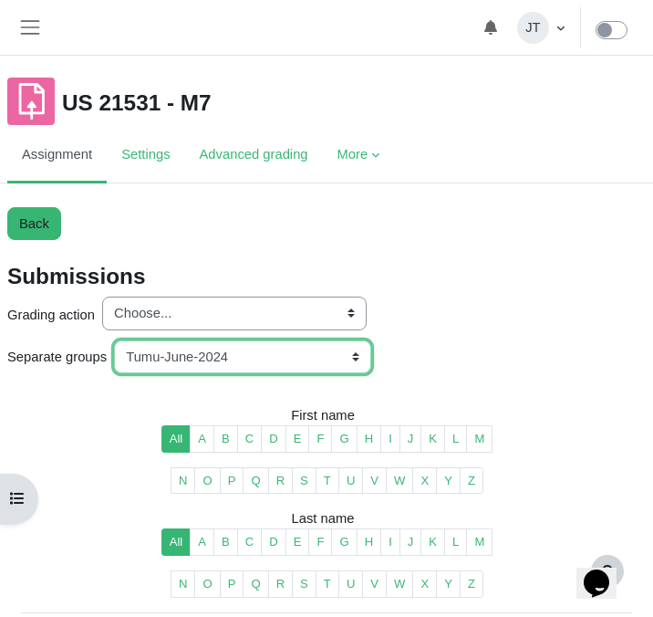
click at [369, 354] on select "All participants ANZ Pharma-Jan-2025 CapitalPrecut-Nov-2023 Chantal-June-2024 C…" at bounding box center [242, 356] width 257 height 33
click at [365, 357] on select "All participants ANZ Pharma-Jan-2025 CapitalPrecut-Nov-2023 Chantal-June-2024 C…" at bounding box center [242, 356] width 257 height 33
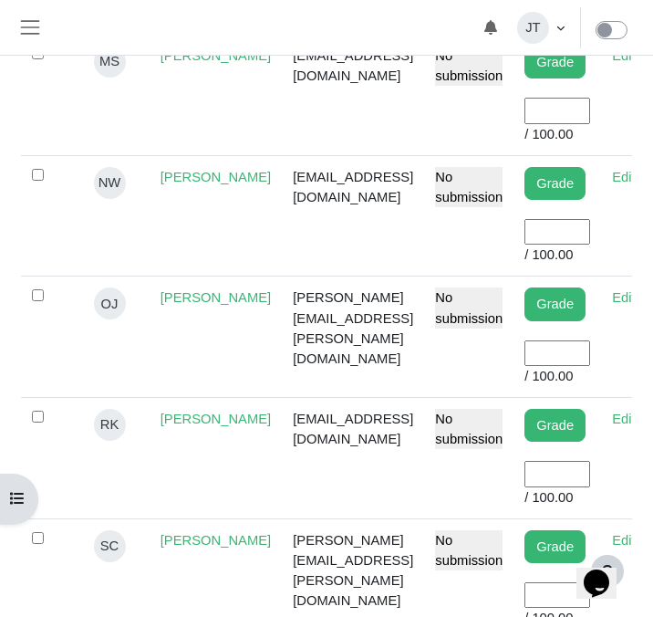
scroll to position [1726, 0]
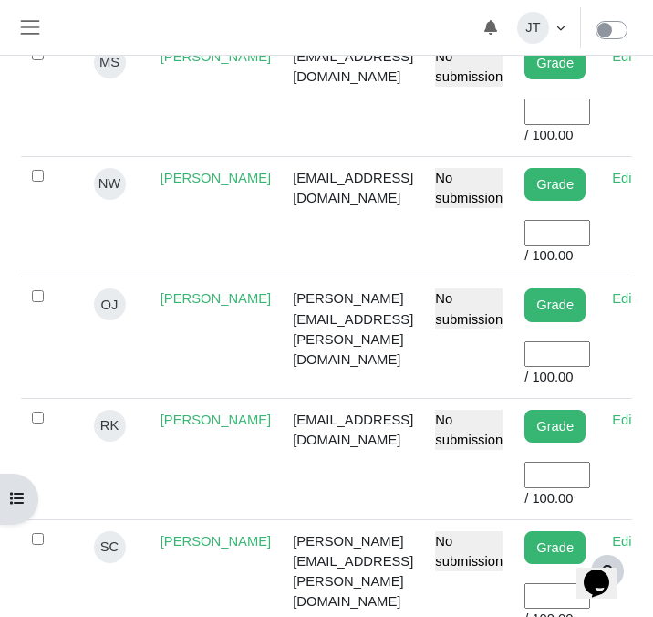
click at [577, 489] on td "Grade User grade / 100.00" at bounding box center [558, 459] width 88 height 121
click at [582, 477] on input "User grade" at bounding box center [557, 475] width 66 height 26
type input "100"
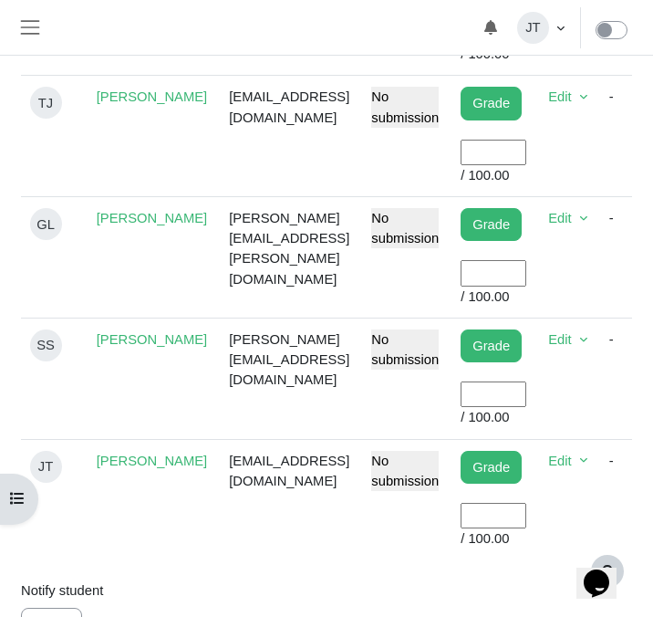
scroll to position [2306, 0]
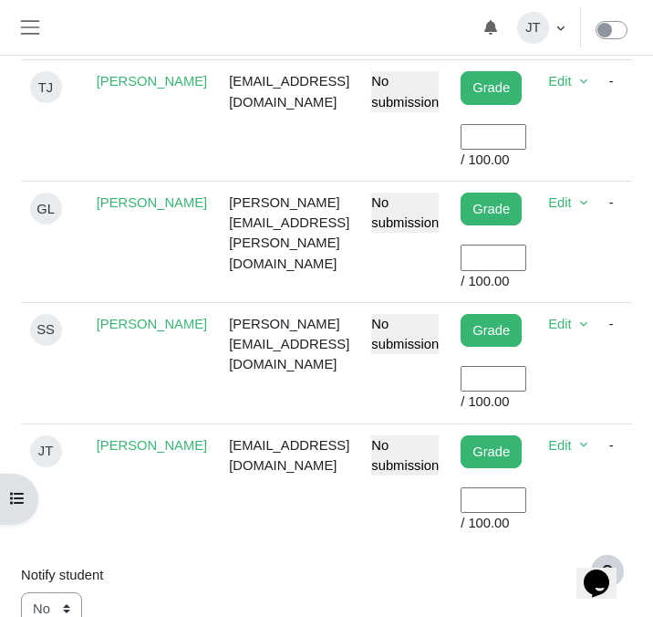
click at [526, 379] on input "User grade" at bounding box center [494, 379] width 66 height 26
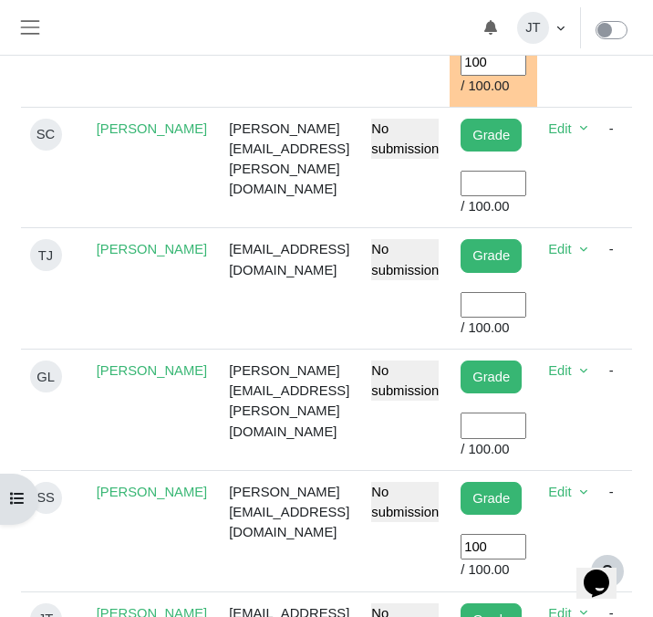
scroll to position [2126, 0]
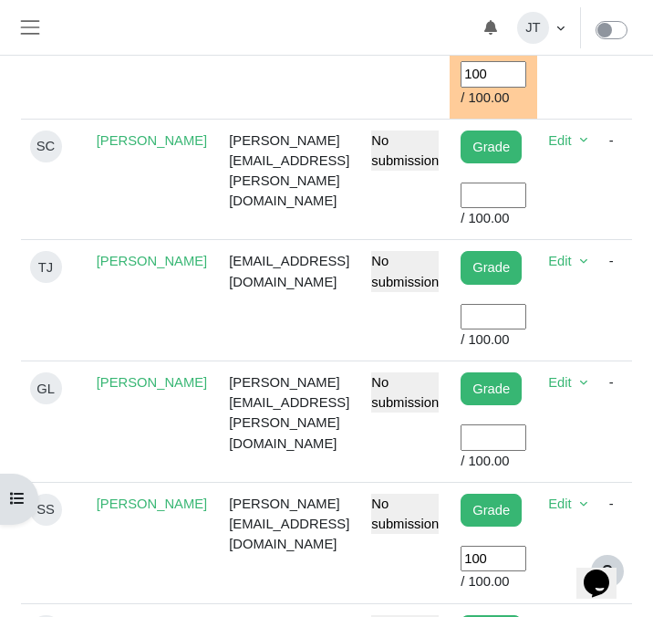
type input "100"
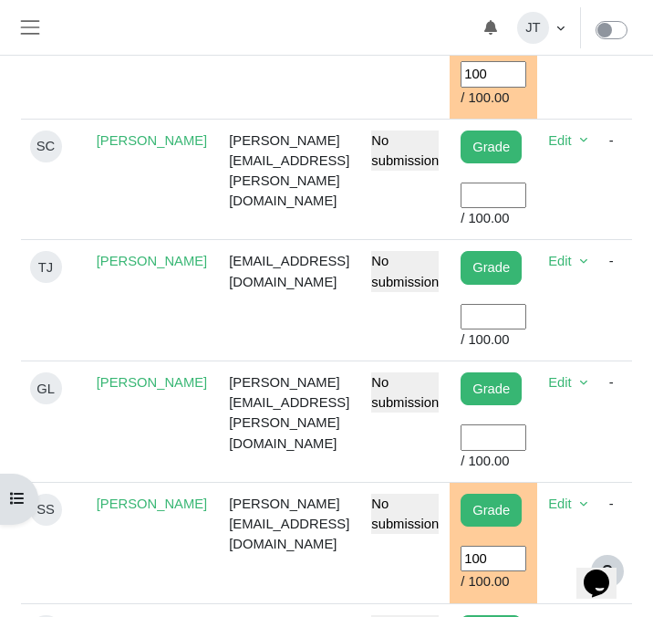
click at [522, 322] on input "User grade" at bounding box center [494, 317] width 66 height 26
type input "100"
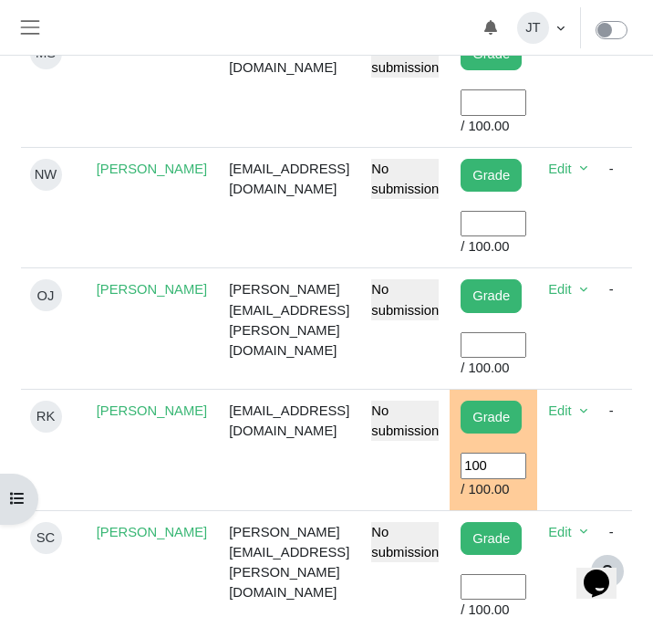
scroll to position [1724, 0]
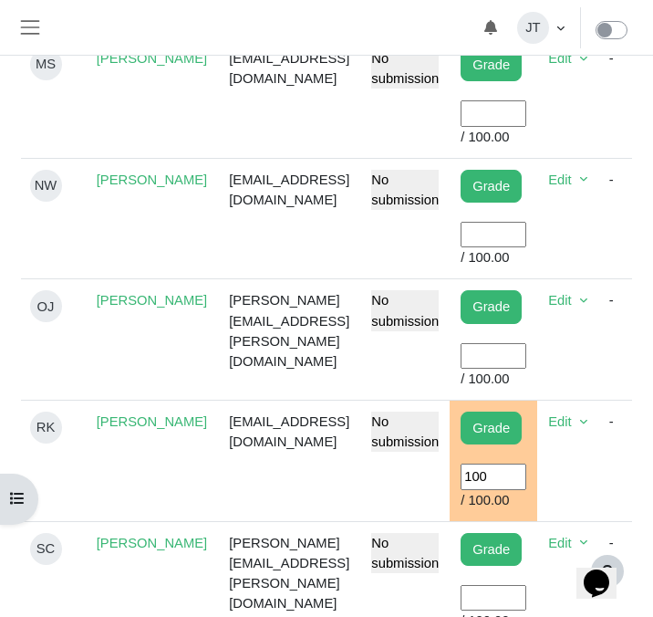
click at [520, 237] on input "User grade" at bounding box center [494, 235] width 66 height 26
type input "100"
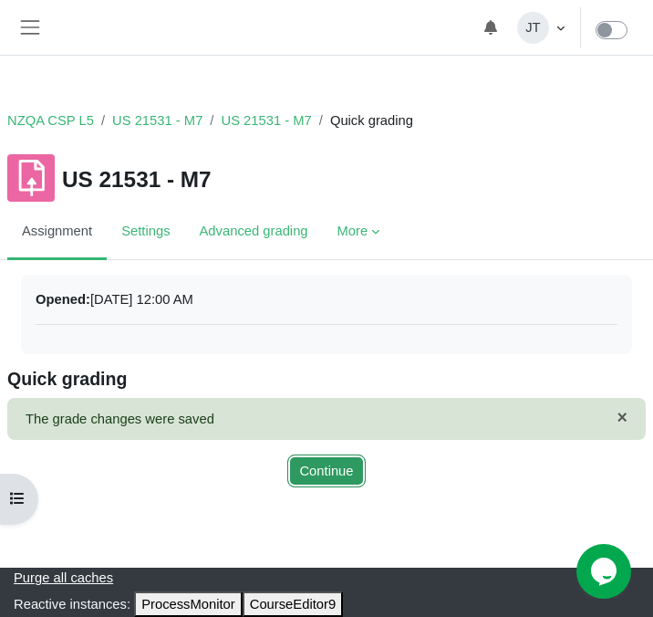
click at [310, 472] on button "Continue" at bounding box center [326, 470] width 78 height 33
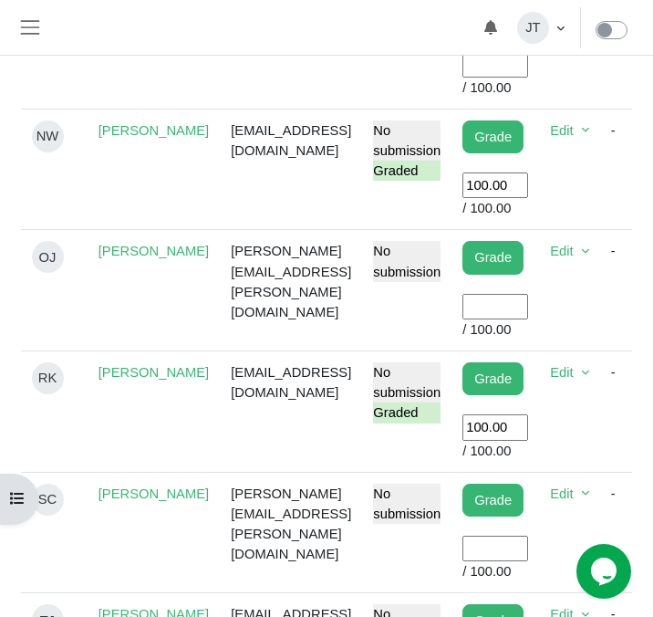
scroll to position [1793, 0]
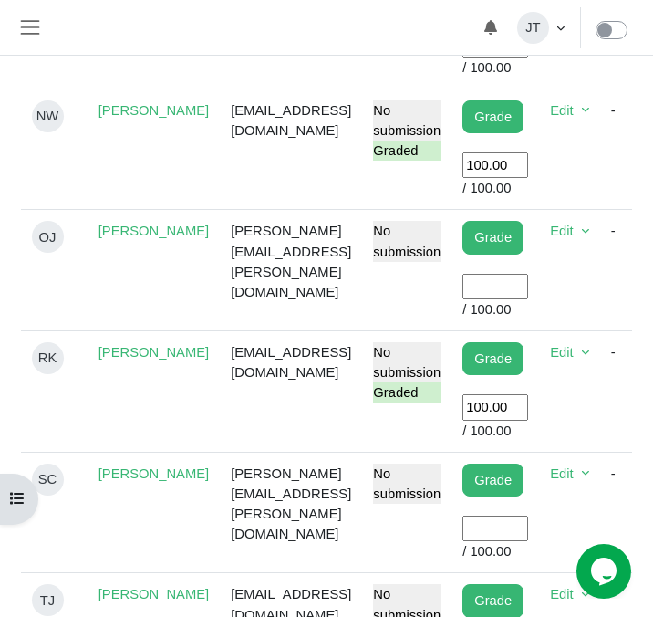
click at [528, 285] on input "User grade" at bounding box center [495, 287] width 66 height 26
type input "100"
click at [362, 301] on td "[PERSON_NAME][EMAIL_ADDRESS][PERSON_NAME][DOMAIN_NAME]" at bounding box center [291, 270] width 142 height 121
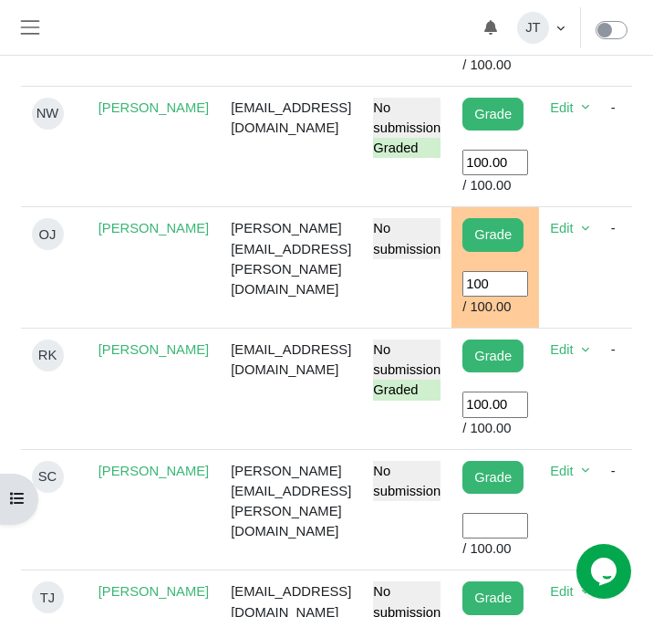
scroll to position [1856, 0]
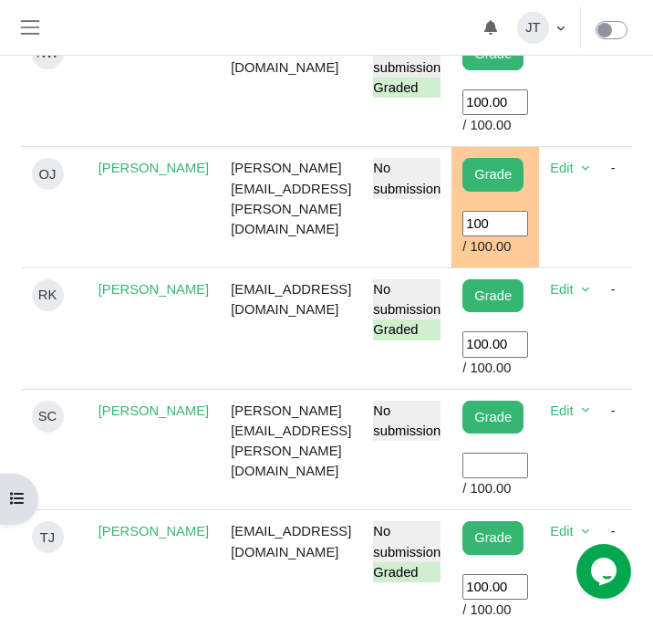
click at [525, 474] on input "User grade" at bounding box center [495, 465] width 66 height 26
type input "100"
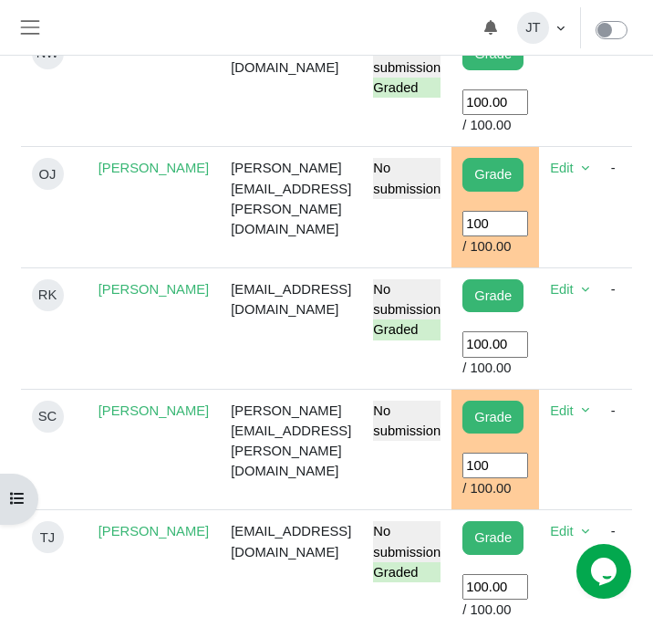
click at [228, 466] on td "sam.carter@tumu.co.nz" at bounding box center [291, 449] width 142 height 121
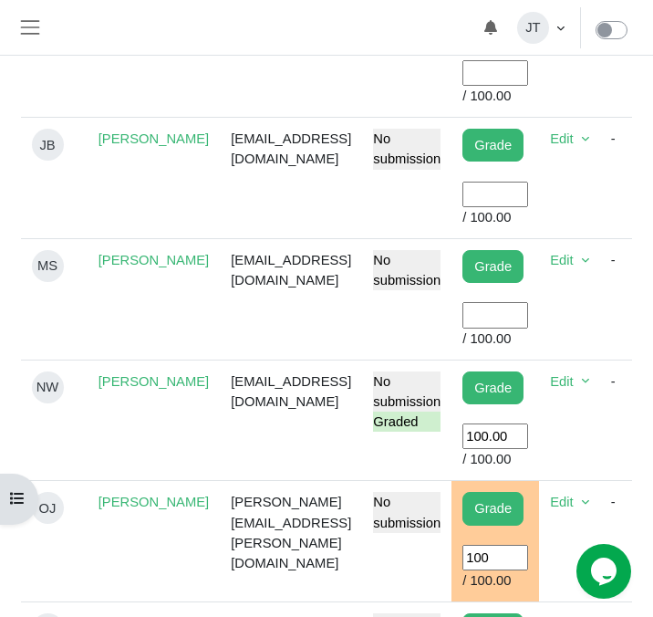
scroll to position [1521, 0]
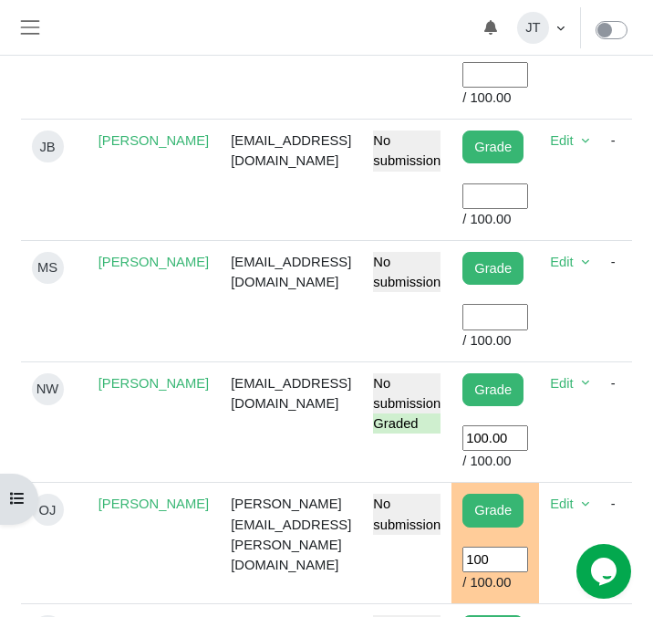
click at [522, 310] on input "User grade" at bounding box center [495, 317] width 66 height 26
type input "100"
click at [285, 315] on td "marionsalmazan@gmail.com" at bounding box center [291, 301] width 142 height 121
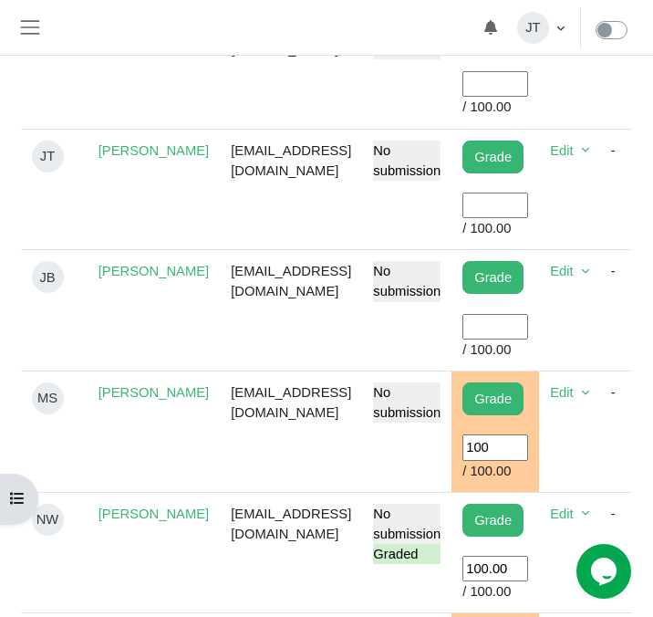
scroll to position [1377, 0]
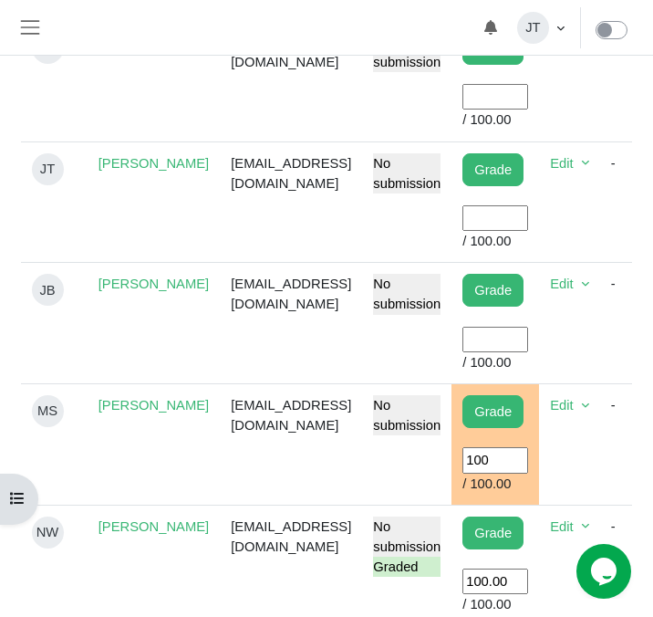
click at [528, 345] on input "User grade" at bounding box center [495, 340] width 66 height 26
type input "100"
click at [308, 372] on td "[EMAIL_ADDRESS][DOMAIN_NAME]" at bounding box center [291, 323] width 142 height 121
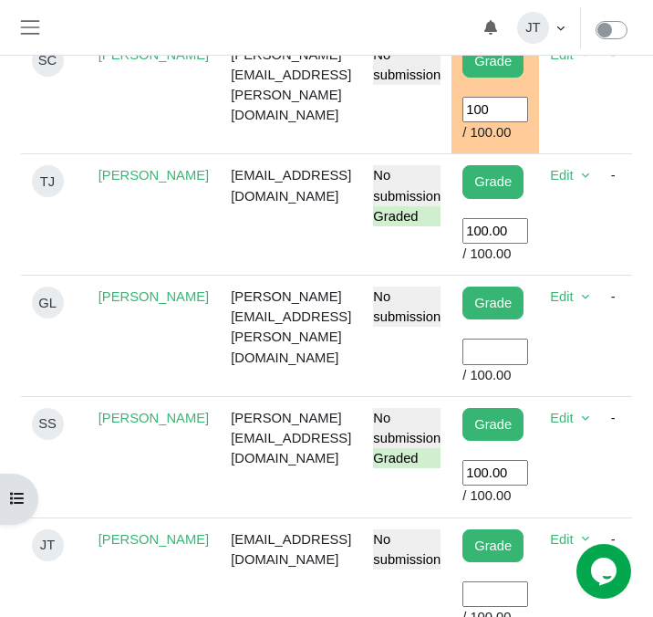
scroll to position [2333, 0]
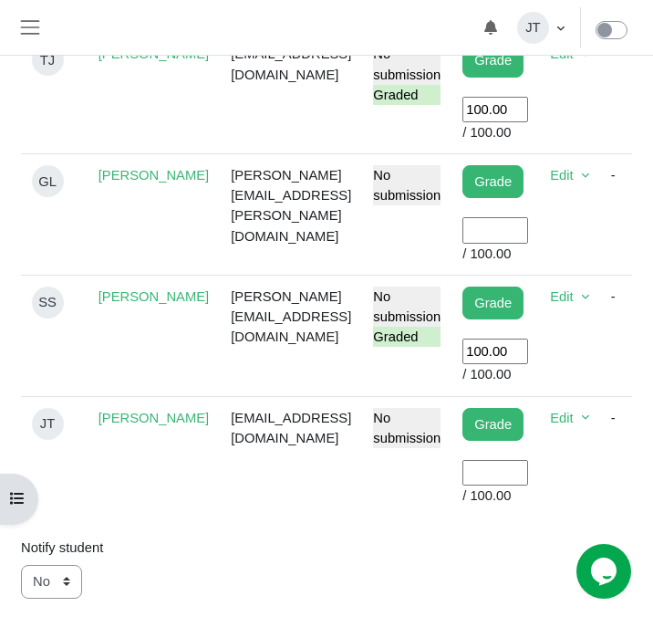
click at [517, 485] on input "User grade" at bounding box center [495, 473] width 66 height 26
type input "100"
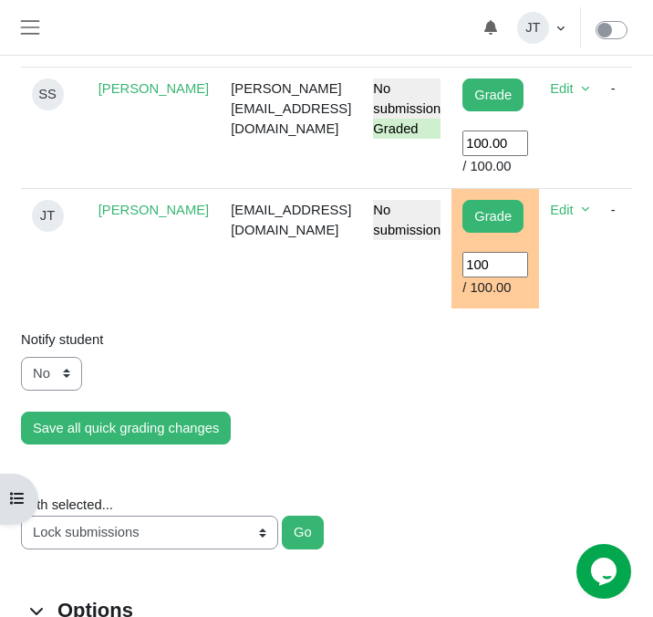
scroll to position [2553, 0]
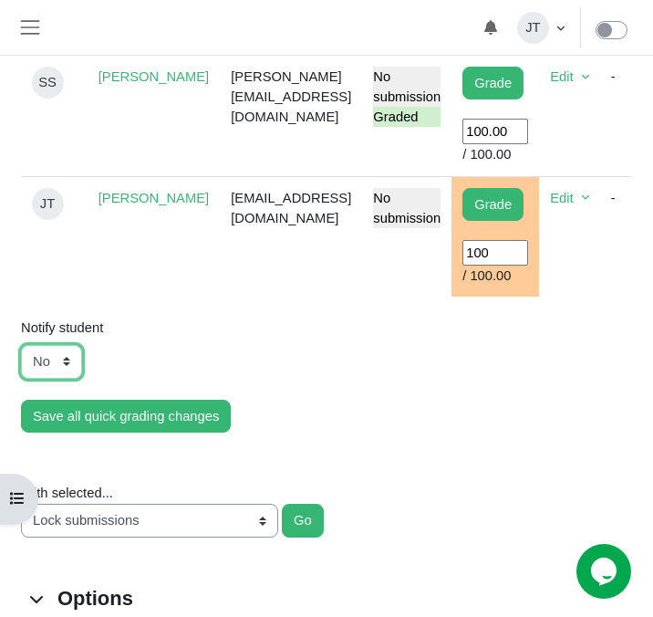
click at [67, 372] on select "No Yes" at bounding box center [51, 361] width 61 height 33
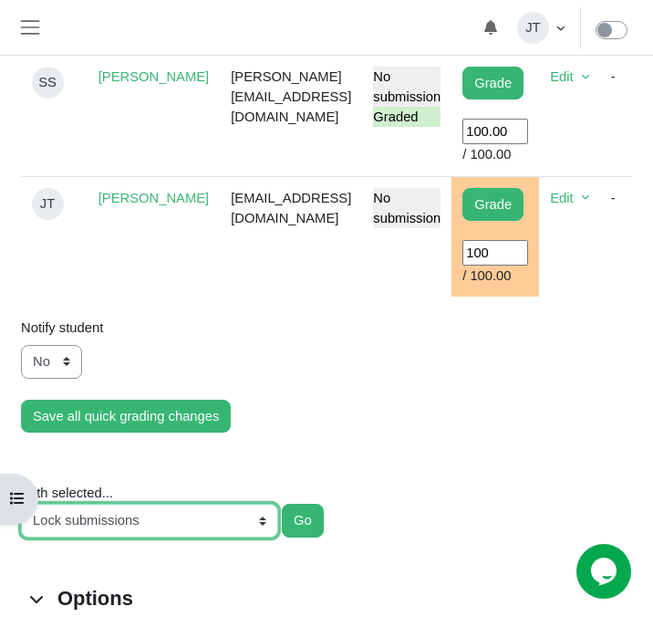
click at [256, 520] on select "Lock submissions Unlock submissions Download selected submissions Revert the su…" at bounding box center [149, 520] width 257 height 33
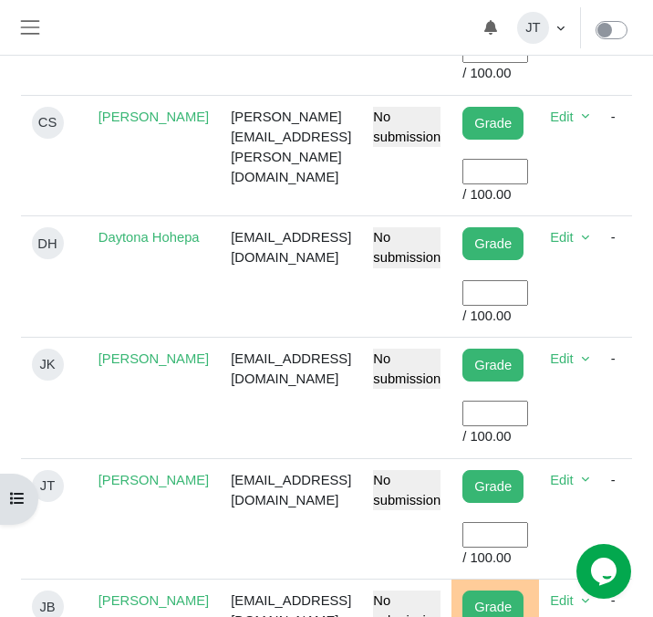
scroll to position [1064, 0]
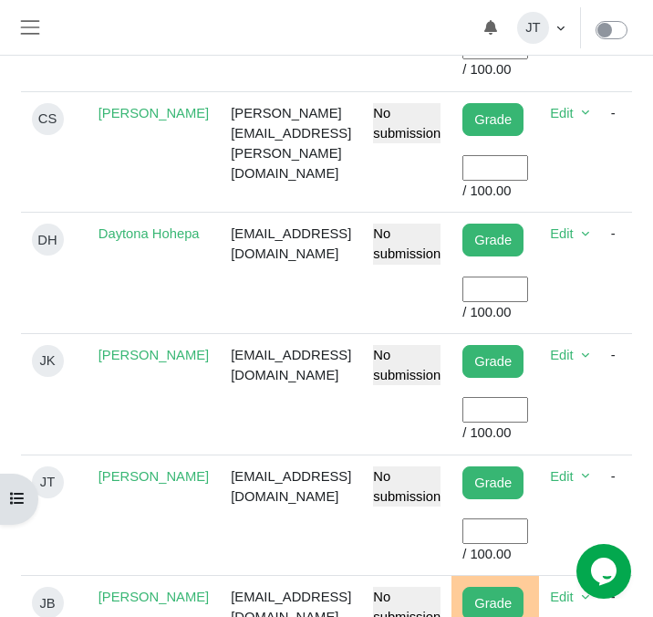
click at [528, 417] on input "User grade" at bounding box center [495, 410] width 66 height 26
type input "100"
click at [358, 434] on td "[EMAIL_ADDRESS][DOMAIN_NAME]" at bounding box center [291, 393] width 142 height 121
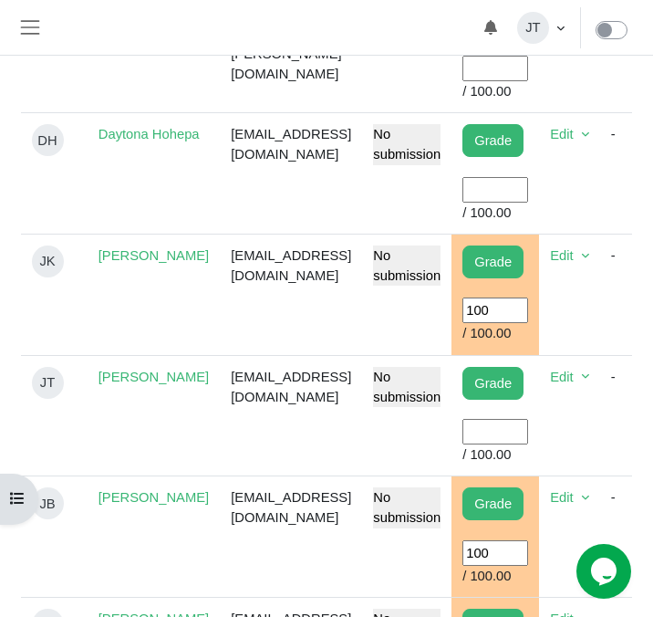
scroll to position [1165, 0]
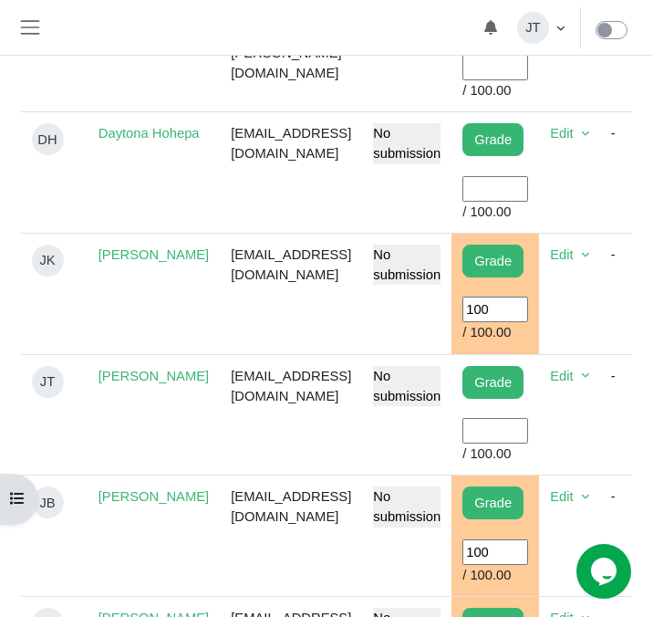
click at [523, 422] on input "User grade" at bounding box center [495, 431] width 66 height 26
type input "100"
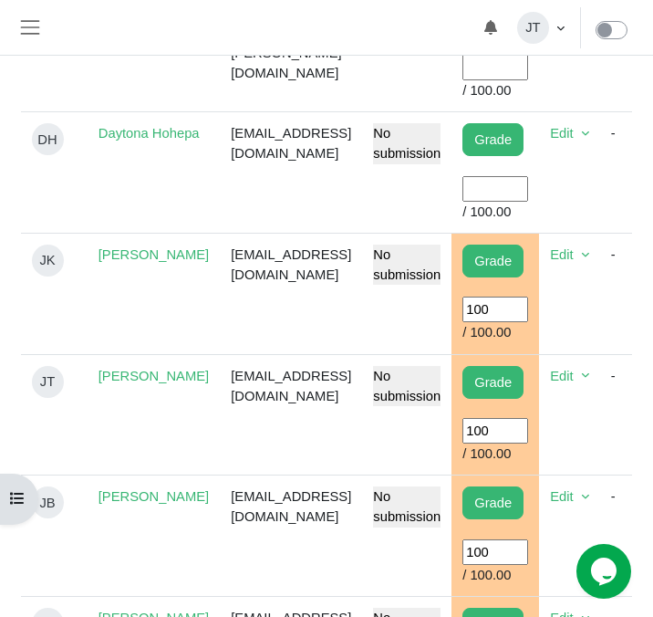
click at [234, 437] on td "[EMAIL_ADDRESS][DOMAIN_NAME]" at bounding box center [291, 414] width 142 height 121
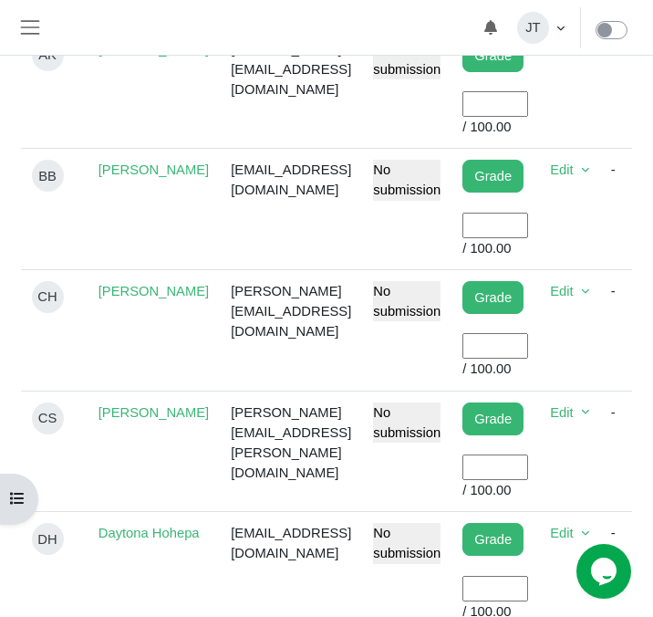
scroll to position [748, 0]
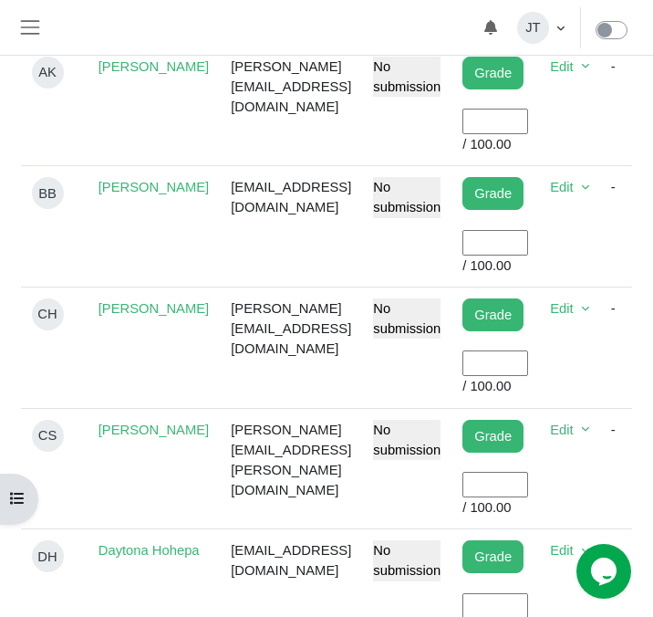
click at [528, 365] on input "User grade" at bounding box center [495, 363] width 66 height 26
type input "100"
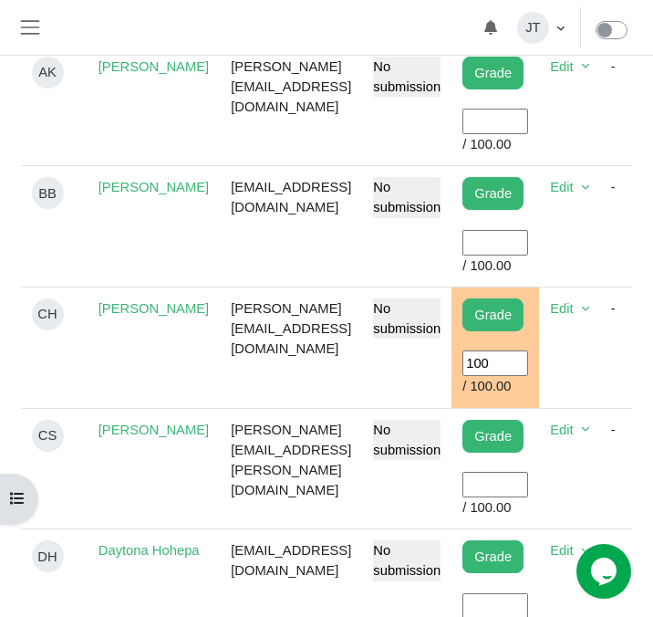
click at [525, 479] on input "User grade" at bounding box center [495, 485] width 66 height 26
type input "100"
click at [315, 483] on td "[PERSON_NAME][EMAIL_ADDRESS][PERSON_NAME][DOMAIN_NAME]" at bounding box center [291, 468] width 142 height 121
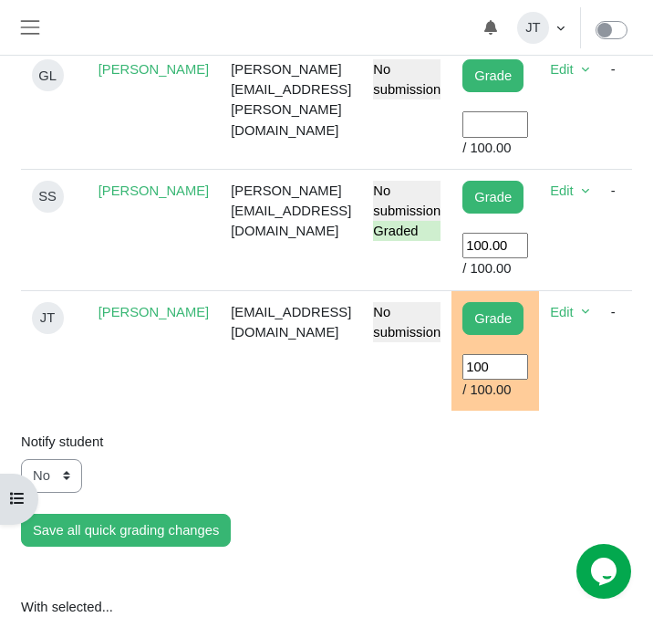
scroll to position [2431, 0]
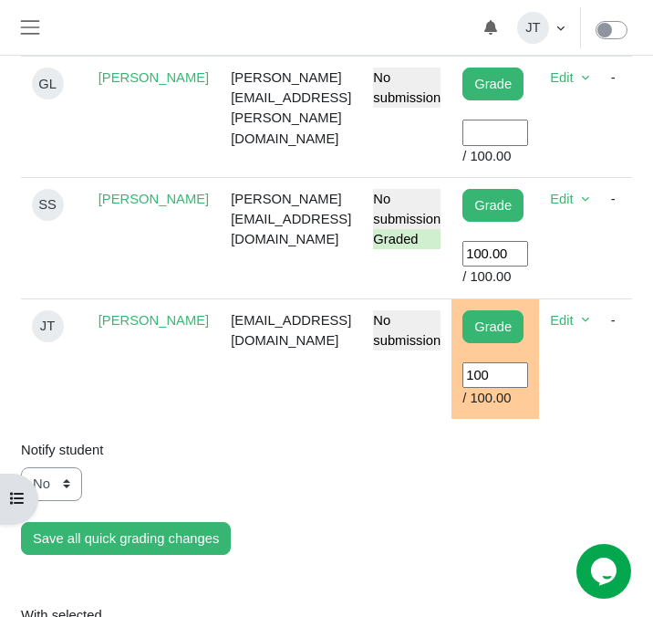
click at [528, 145] on input "User grade" at bounding box center [495, 132] width 66 height 26
type input "100"
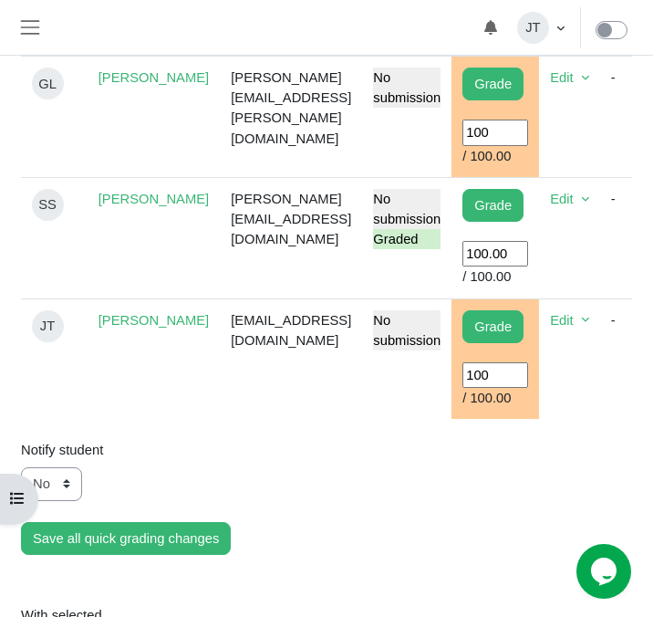
click at [329, 418] on td "[EMAIL_ADDRESS][DOMAIN_NAME]" at bounding box center [291, 358] width 142 height 120
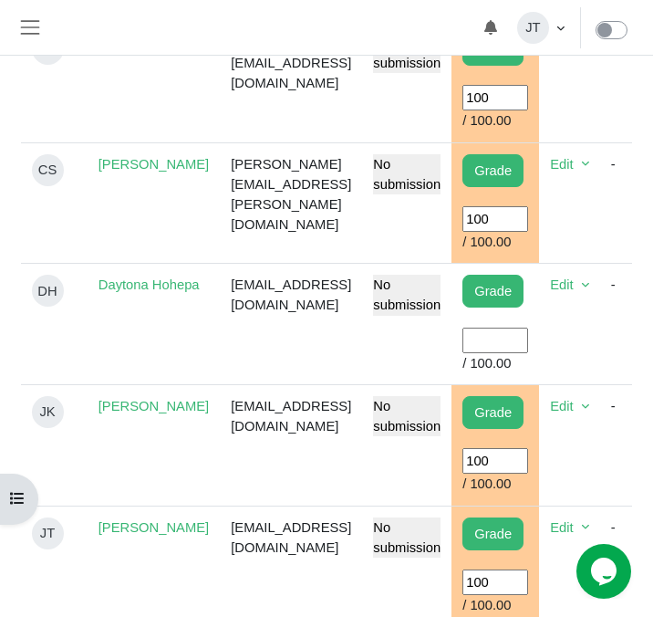
scroll to position [999, 0]
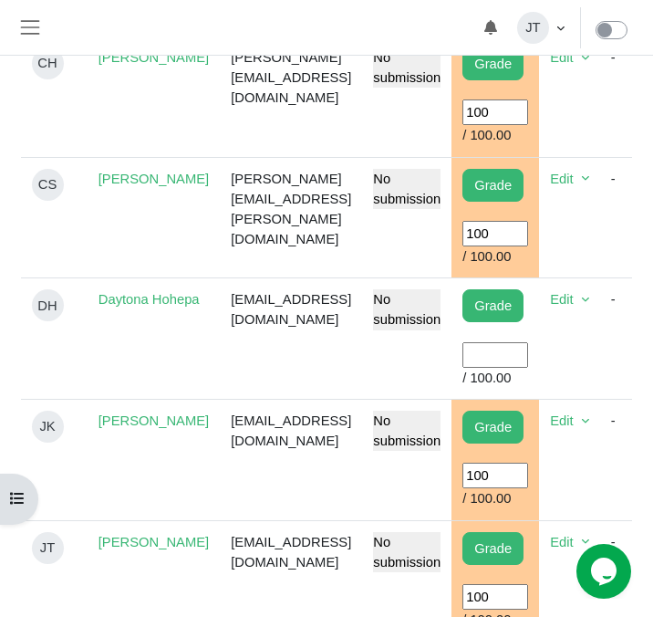
click at [522, 354] on input "User grade" at bounding box center [495, 355] width 66 height 26
type input "100"
click at [321, 389] on td "[EMAIL_ADDRESS][DOMAIN_NAME]" at bounding box center [291, 338] width 142 height 121
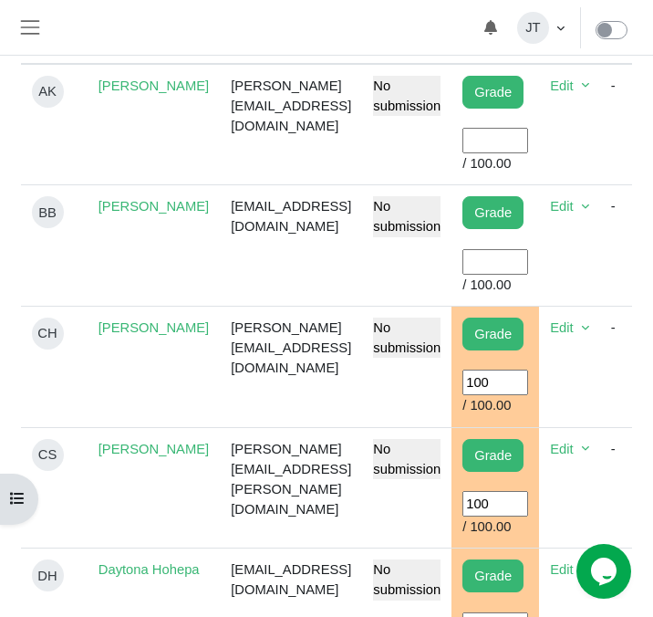
scroll to position [575, 0]
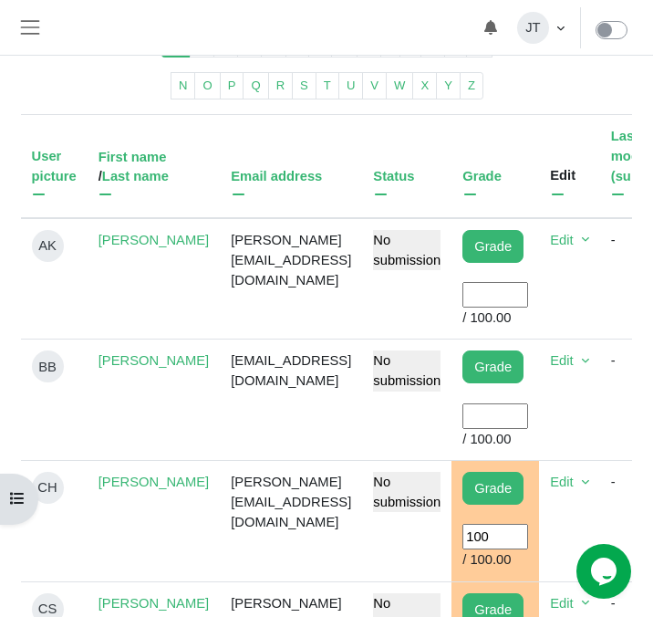
click at [528, 412] on input "User grade" at bounding box center [495, 416] width 66 height 26
click at [334, 439] on td "[EMAIL_ADDRESS][DOMAIN_NAME]" at bounding box center [291, 399] width 142 height 121
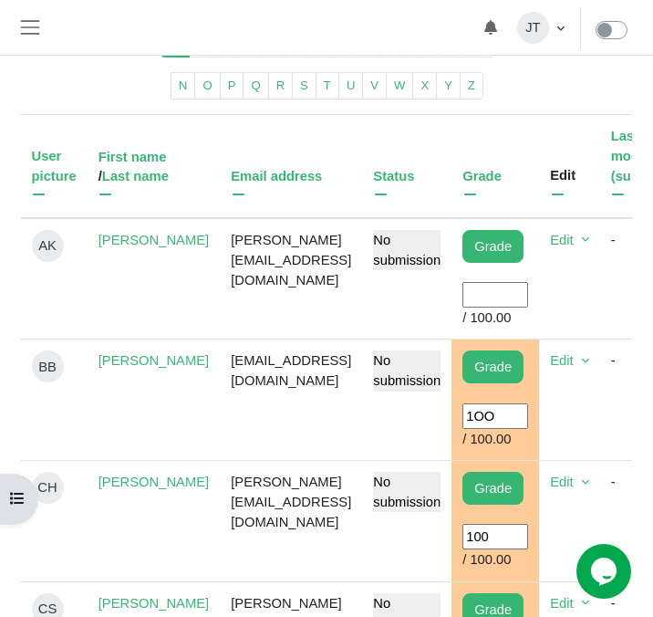
click at [528, 417] on input "1OO" at bounding box center [495, 416] width 66 height 26
type input "100"
click at [362, 420] on td "[EMAIL_ADDRESS][DOMAIN_NAME]" at bounding box center [291, 399] width 142 height 121
click at [525, 297] on input "User grade" at bounding box center [495, 295] width 66 height 26
type input "100"
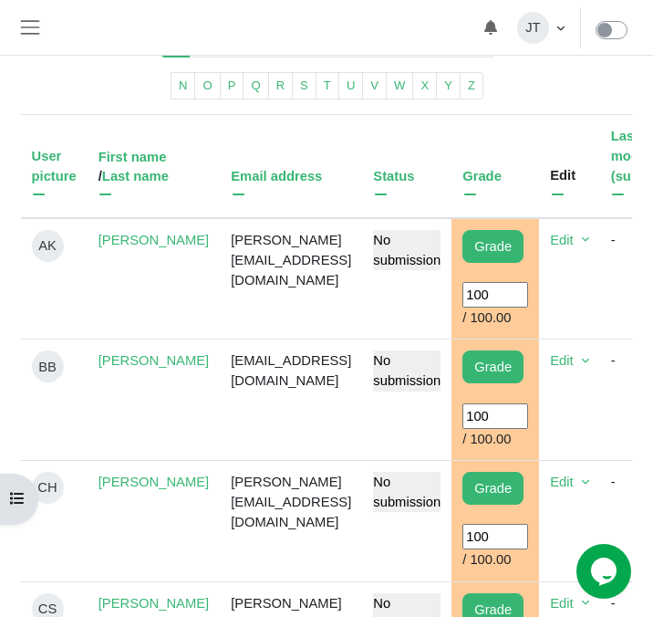
click at [341, 319] on td "[PERSON_NAME][EMAIL_ADDRESS][DOMAIN_NAME]" at bounding box center [291, 278] width 142 height 121
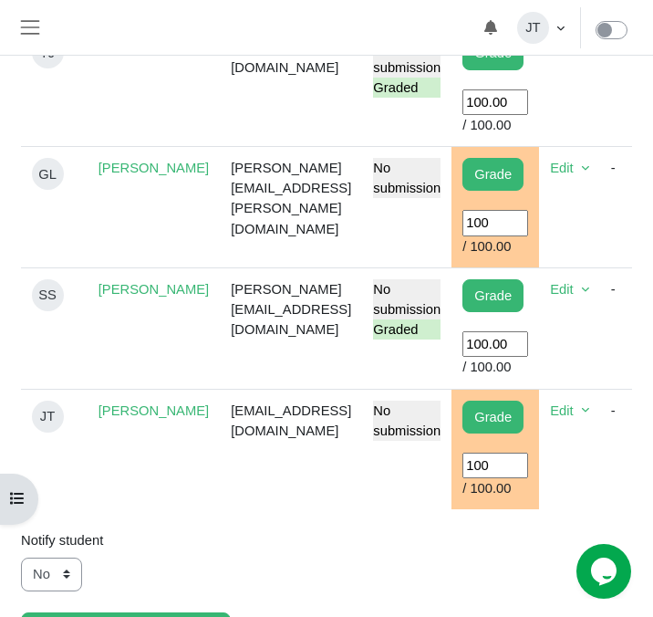
scroll to position [2451, 0]
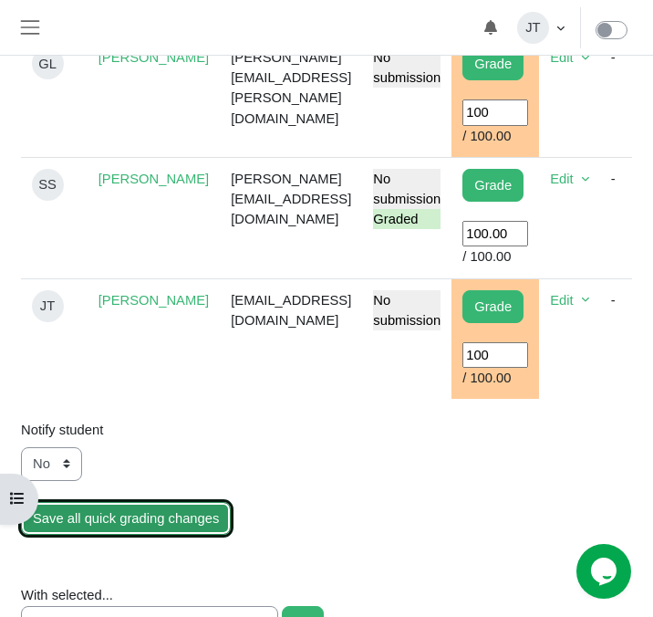
click at [124, 535] on input "Save all quick grading changes" at bounding box center [126, 518] width 210 height 33
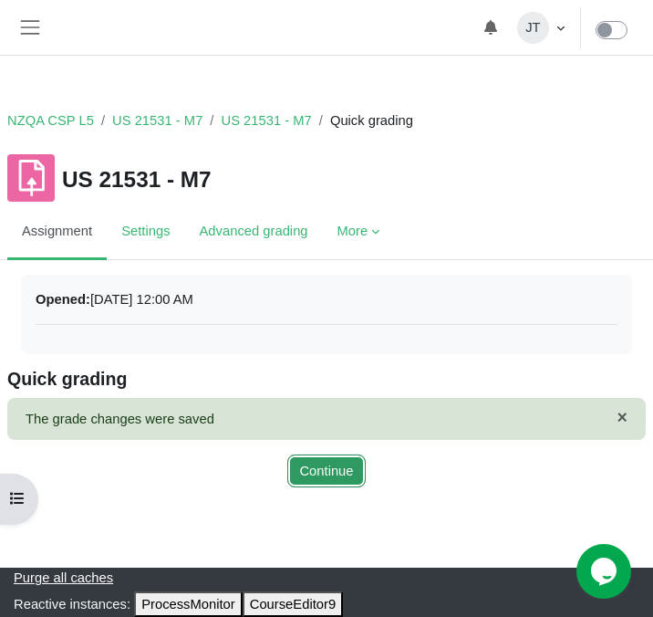
click at [318, 476] on button "Continue" at bounding box center [326, 470] width 78 height 33
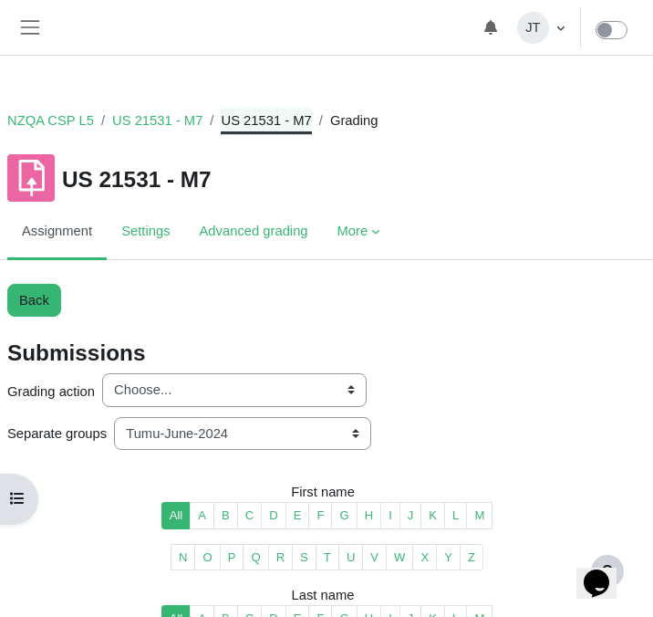
click at [274, 127] on link "US 21531 - M7" at bounding box center [266, 120] width 90 height 20
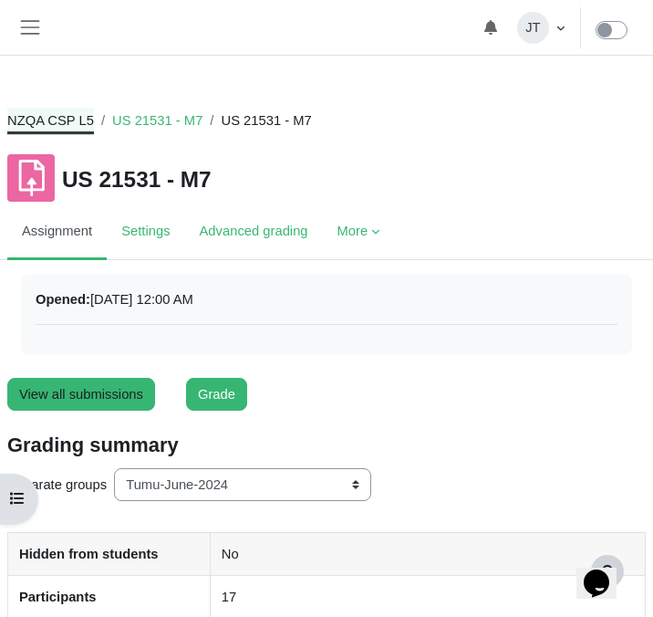
click at [56, 115] on link "NZQA CSP L5" at bounding box center [50, 120] width 87 height 20
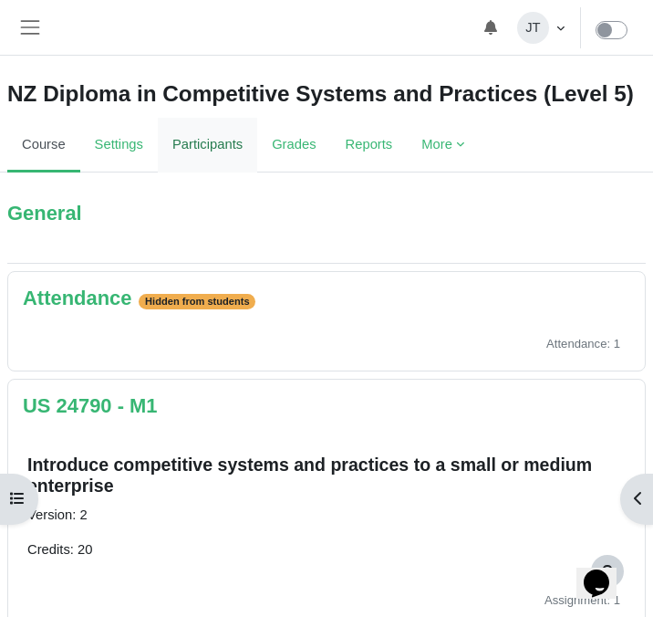
scroll to position [25, 0]
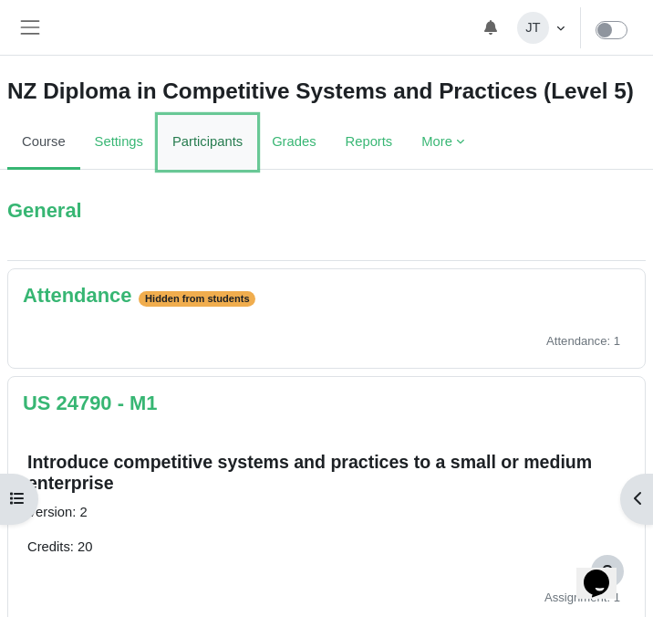
click at [204, 133] on link "Participants" at bounding box center [207, 142] width 99 height 55
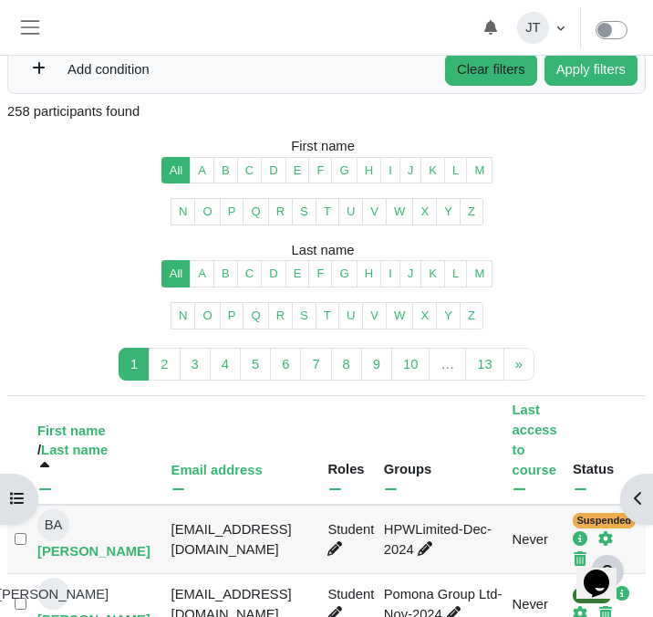
scroll to position [478, 0]
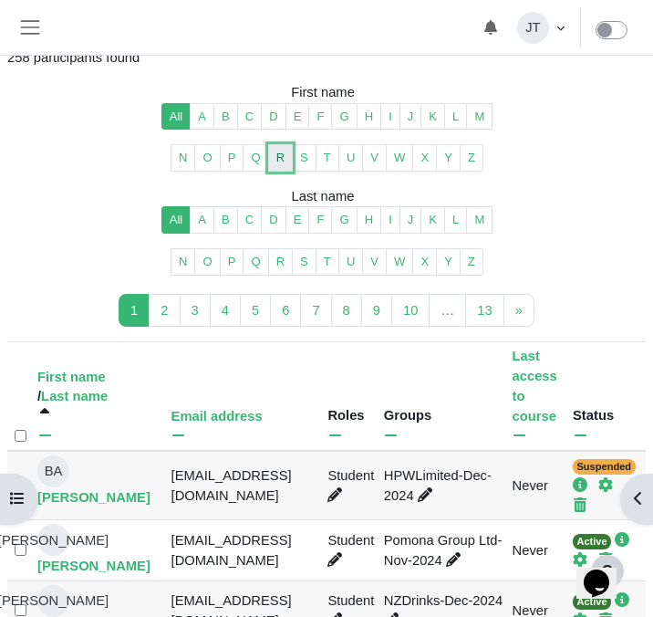
click at [282, 159] on link "R" at bounding box center [280, 157] width 25 height 27
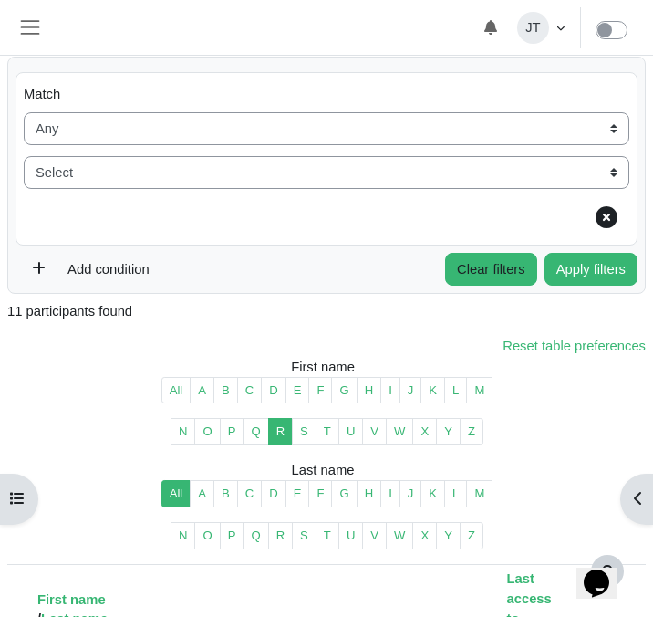
scroll to position [179, 0]
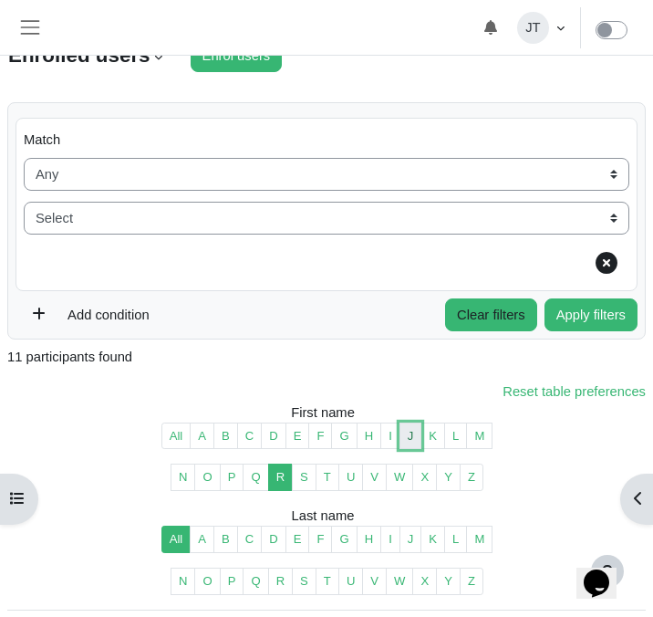
click at [414, 436] on link "J" at bounding box center [411, 435] width 23 height 27
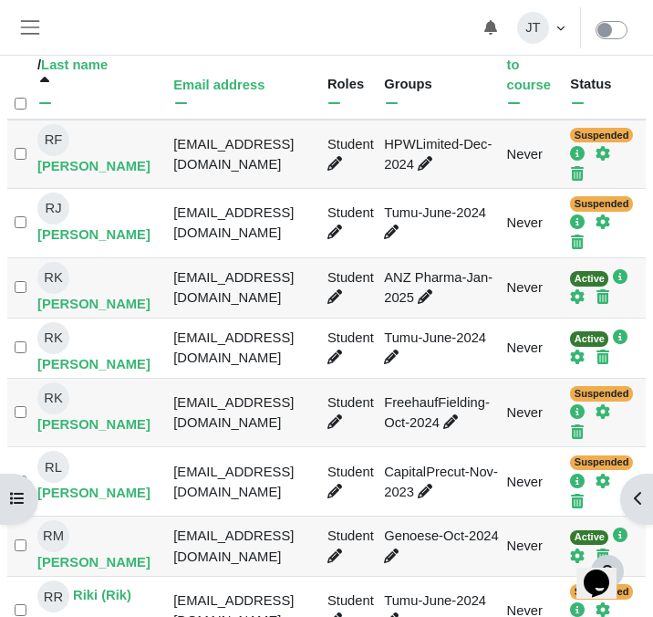
scroll to position [909, 0]
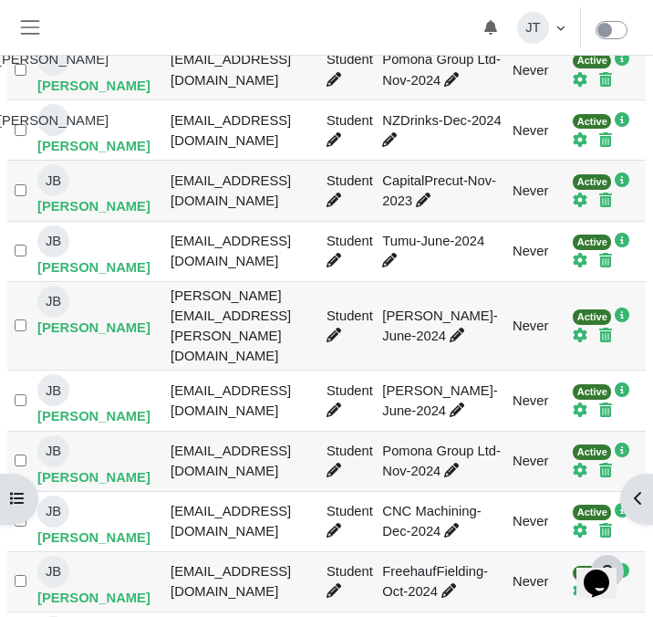
type input "Select all 34 users"
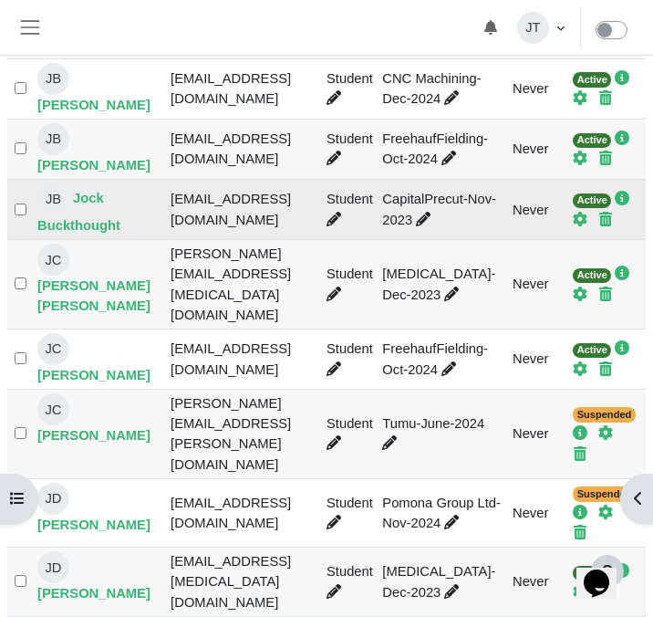
scroll to position [1503, 0]
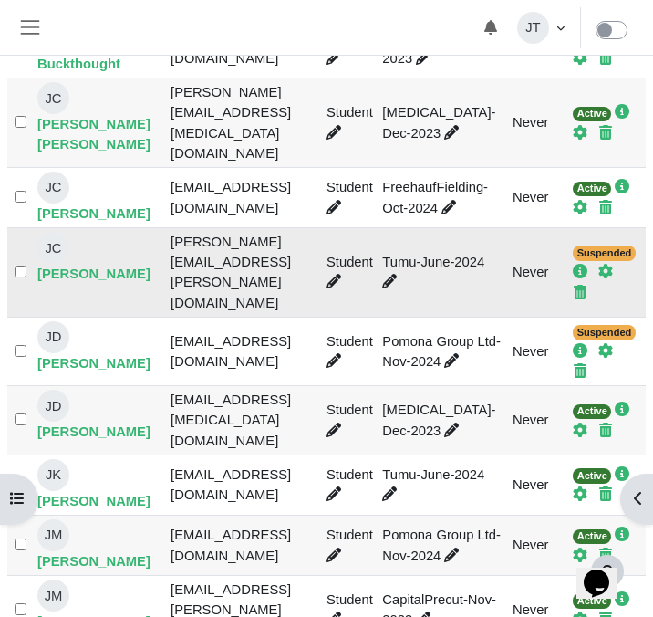
click at [184, 244] on td "[PERSON_NAME][EMAIL_ADDRESS][PERSON_NAME][DOMAIN_NAME]" at bounding box center [245, 272] width 156 height 89
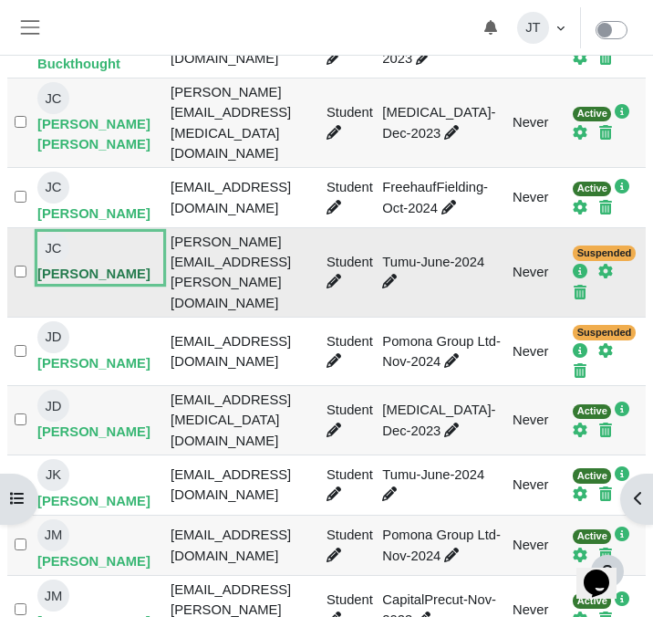
click at [105, 232] on link "JC Joshua Cook" at bounding box center [100, 258] width 126 height 52
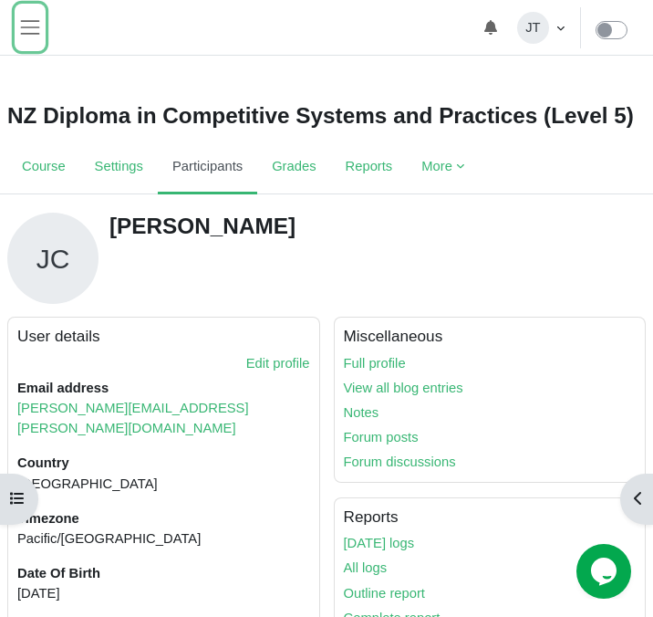
click at [30, 24] on span "Site navigation" at bounding box center [30, 28] width 24 height 24
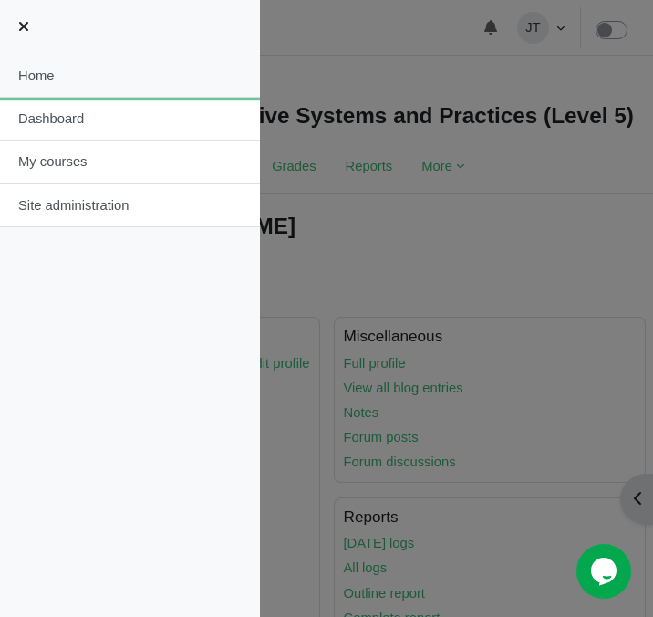
click at [49, 78] on link "Home" at bounding box center [130, 76] width 260 height 44
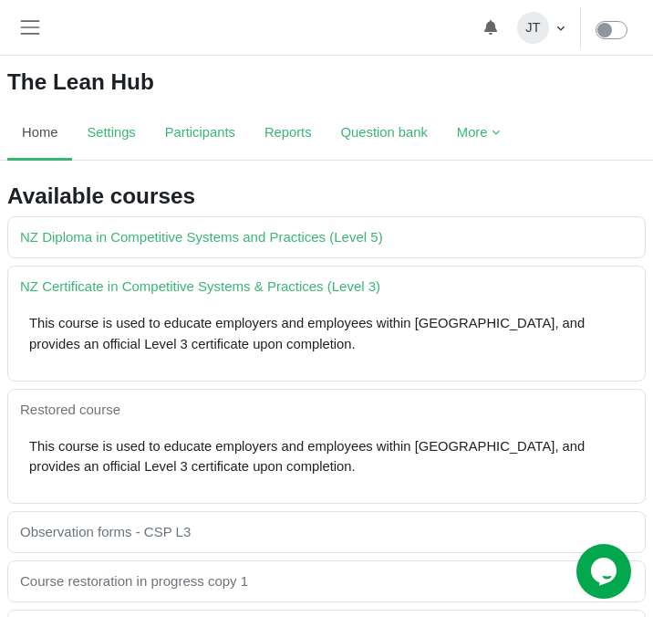
scroll to position [35, 0]
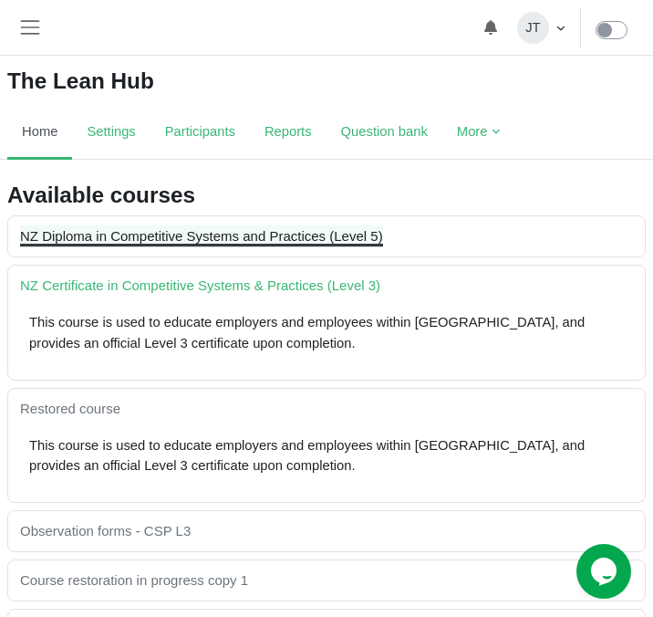
click at [308, 233] on link "NZ Diploma in Competitive Systems and Practices (Level 5)" at bounding box center [201, 236] width 363 height 16
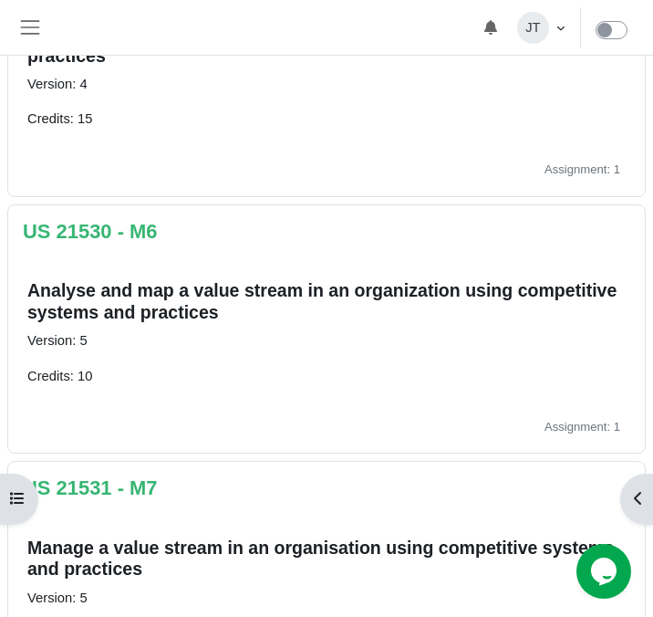
scroll to position [1494, 0]
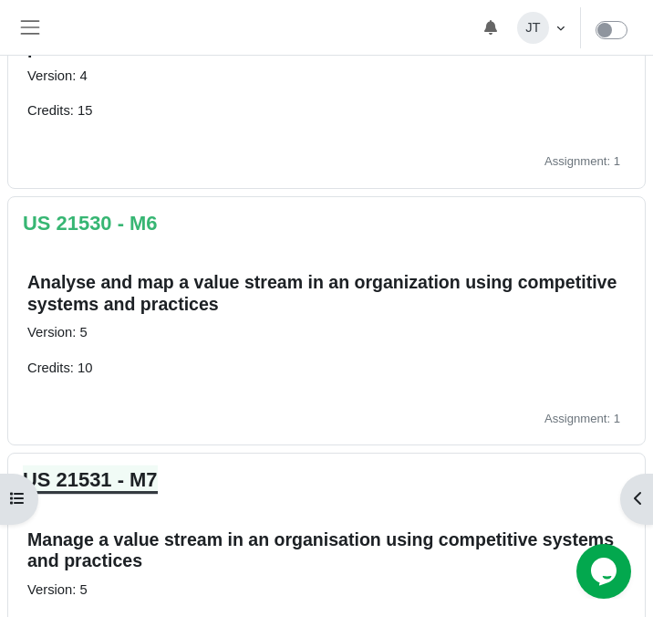
click at [116, 475] on link "US 21531 - M7" at bounding box center [90, 479] width 135 height 23
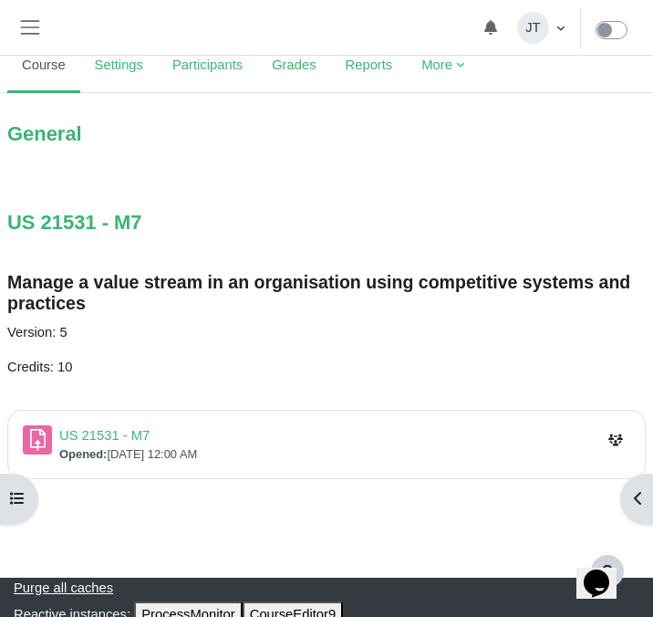
scroll to position [115, 0]
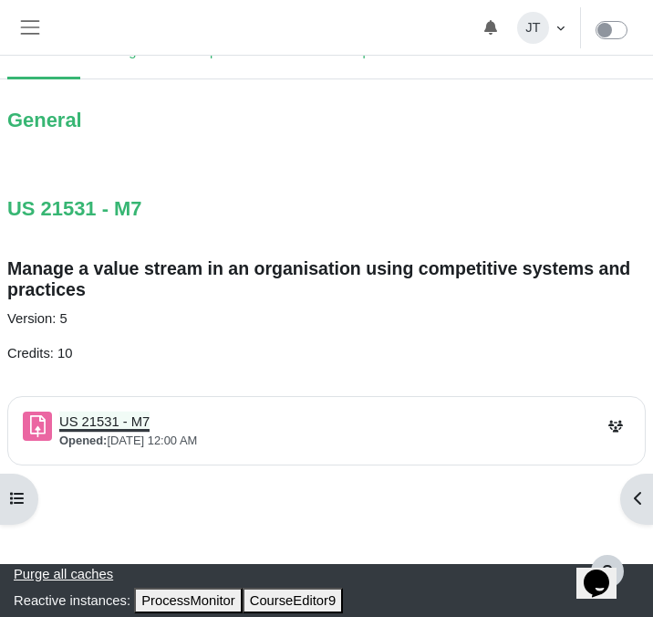
click at [108, 417] on link "US 21531 - M7 Assignment" at bounding box center [104, 421] width 90 height 15
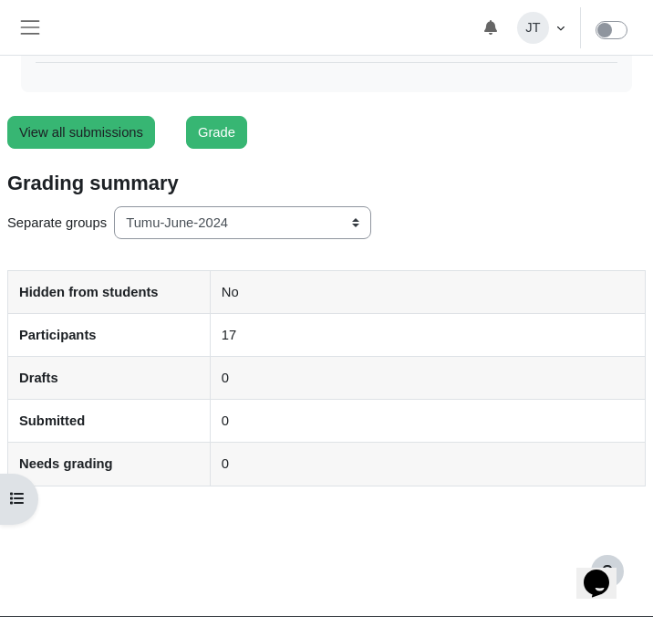
scroll to position [314, 0]
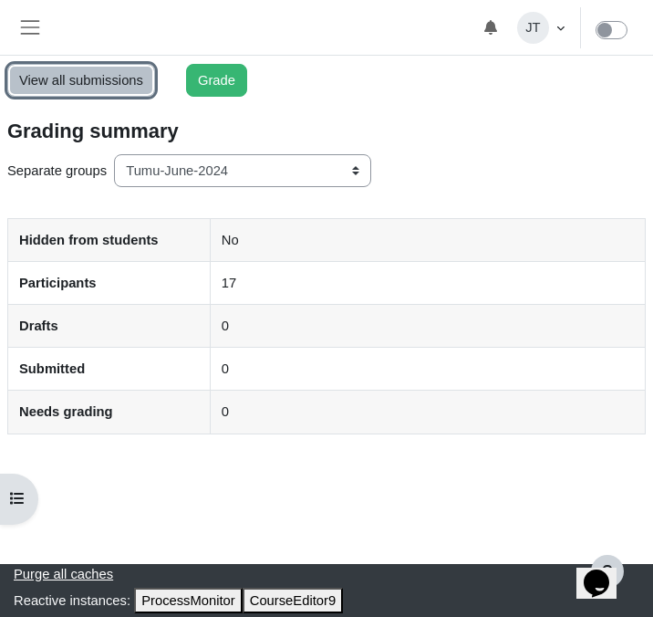
click at [92, 86] on link "View all submissions" at bounding box center [81, 80] width 148 height 33
